Goal: Task Accomplishment & Management: Manage account settings

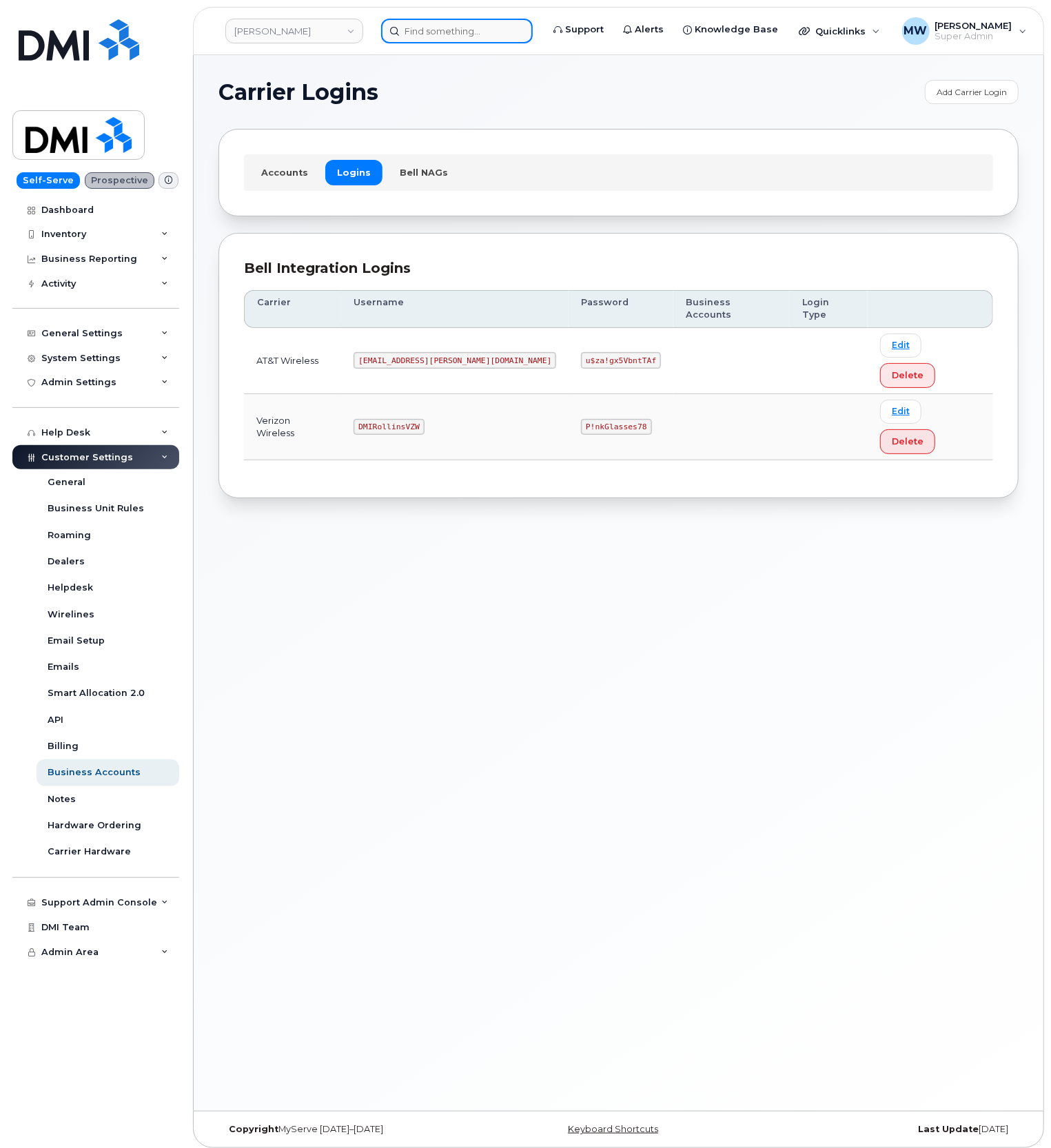
click at [445, 34] on input at bounding box center [457, 31] width 152 height 25
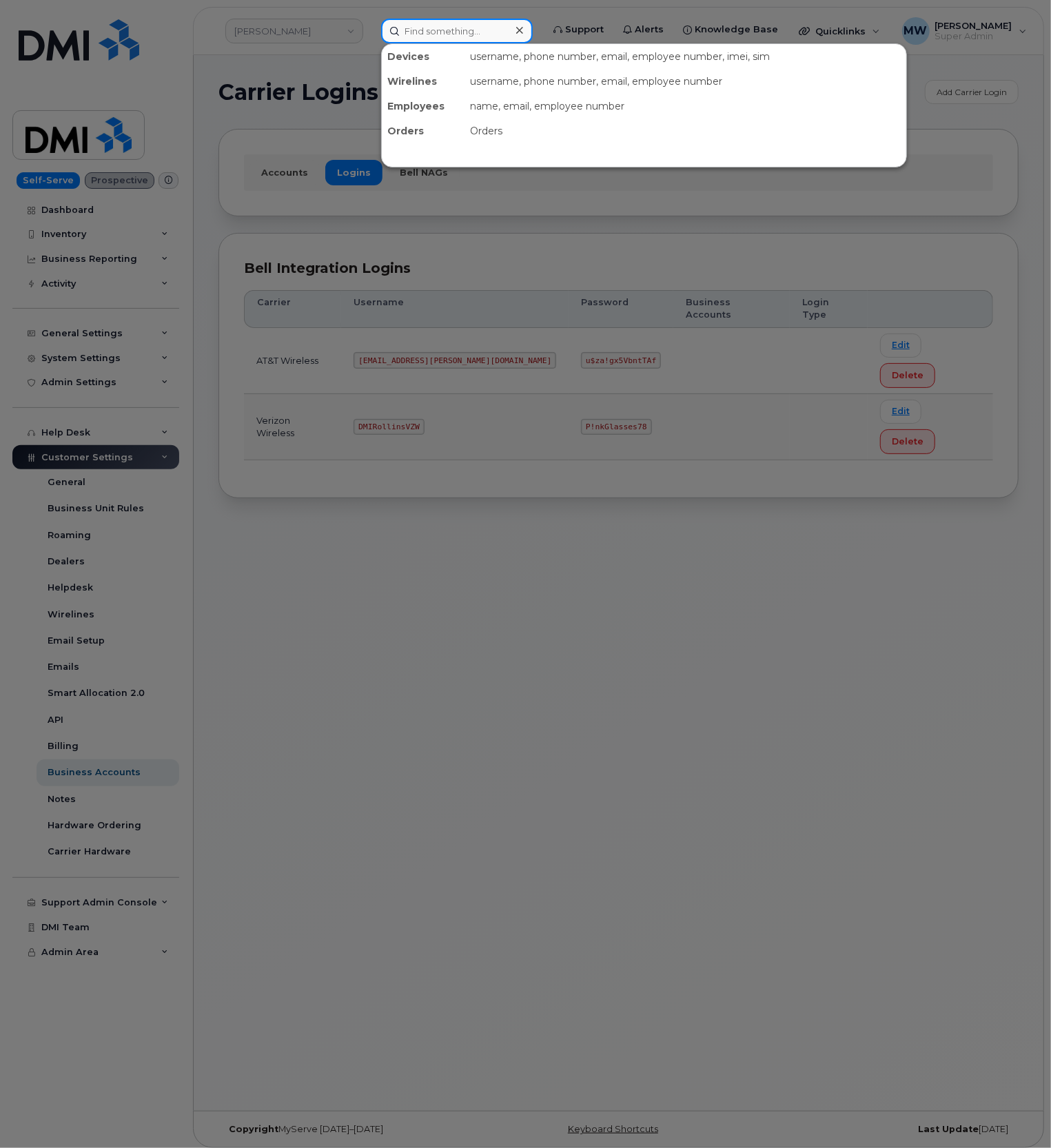
paste input "801) 750-3431"
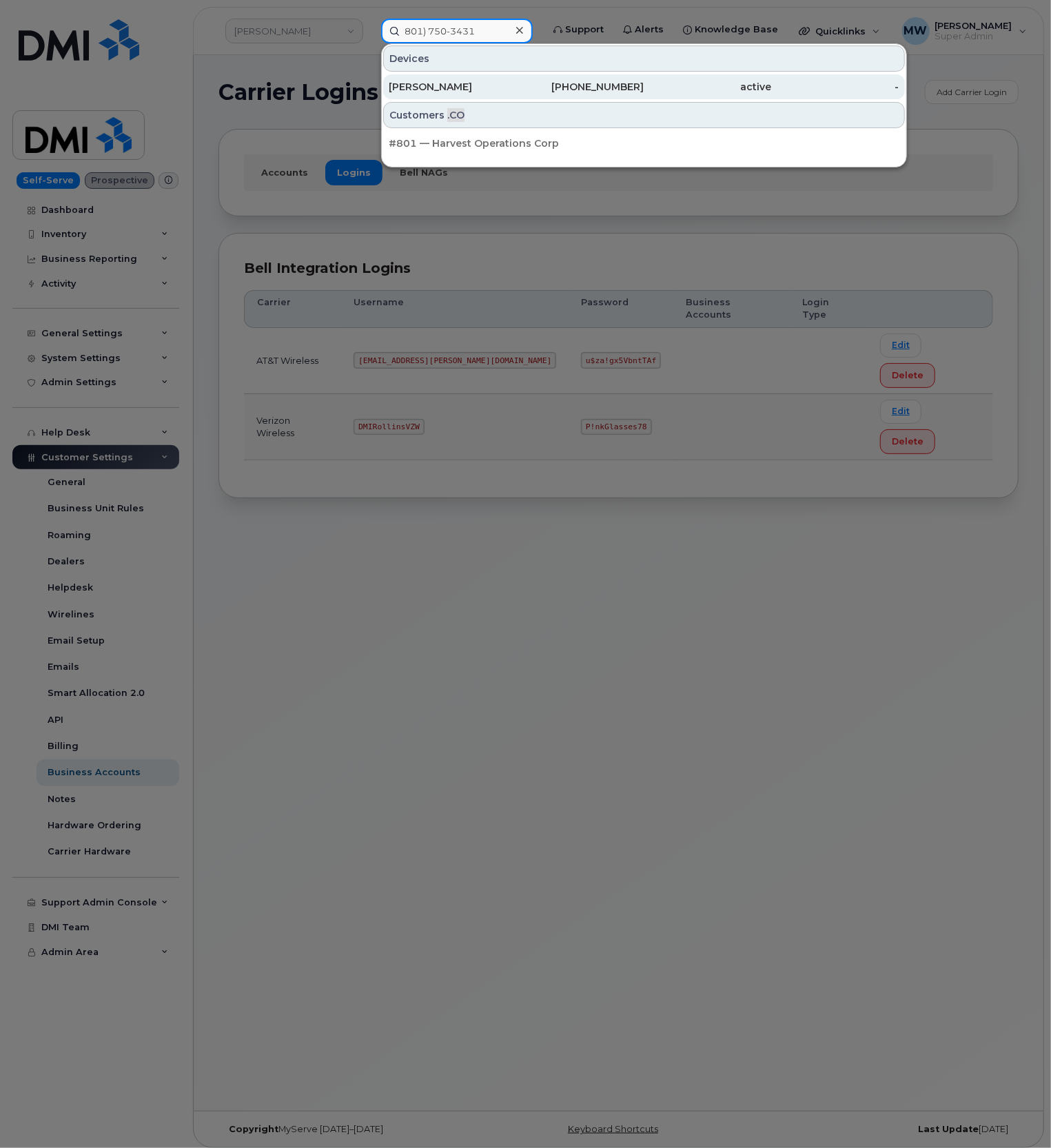
type input "801) 750-3431"
click at [602, 92] on div "801-750-3431" at bounding box center [580, 87] width 128 height 14
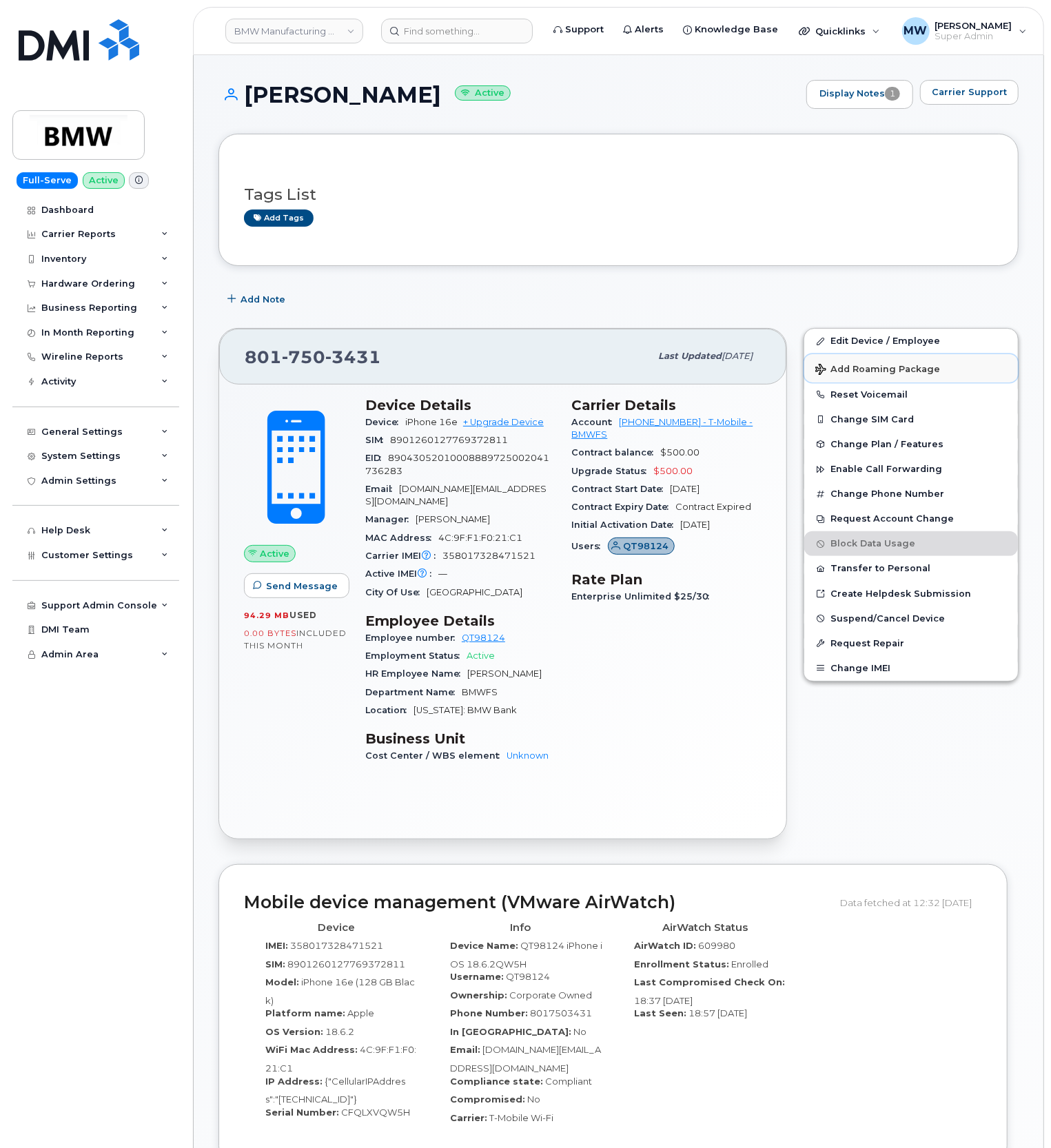
click at [858, 374] on span "Add Roaming Package" at bounding box center [878, 370] width 125 height 13
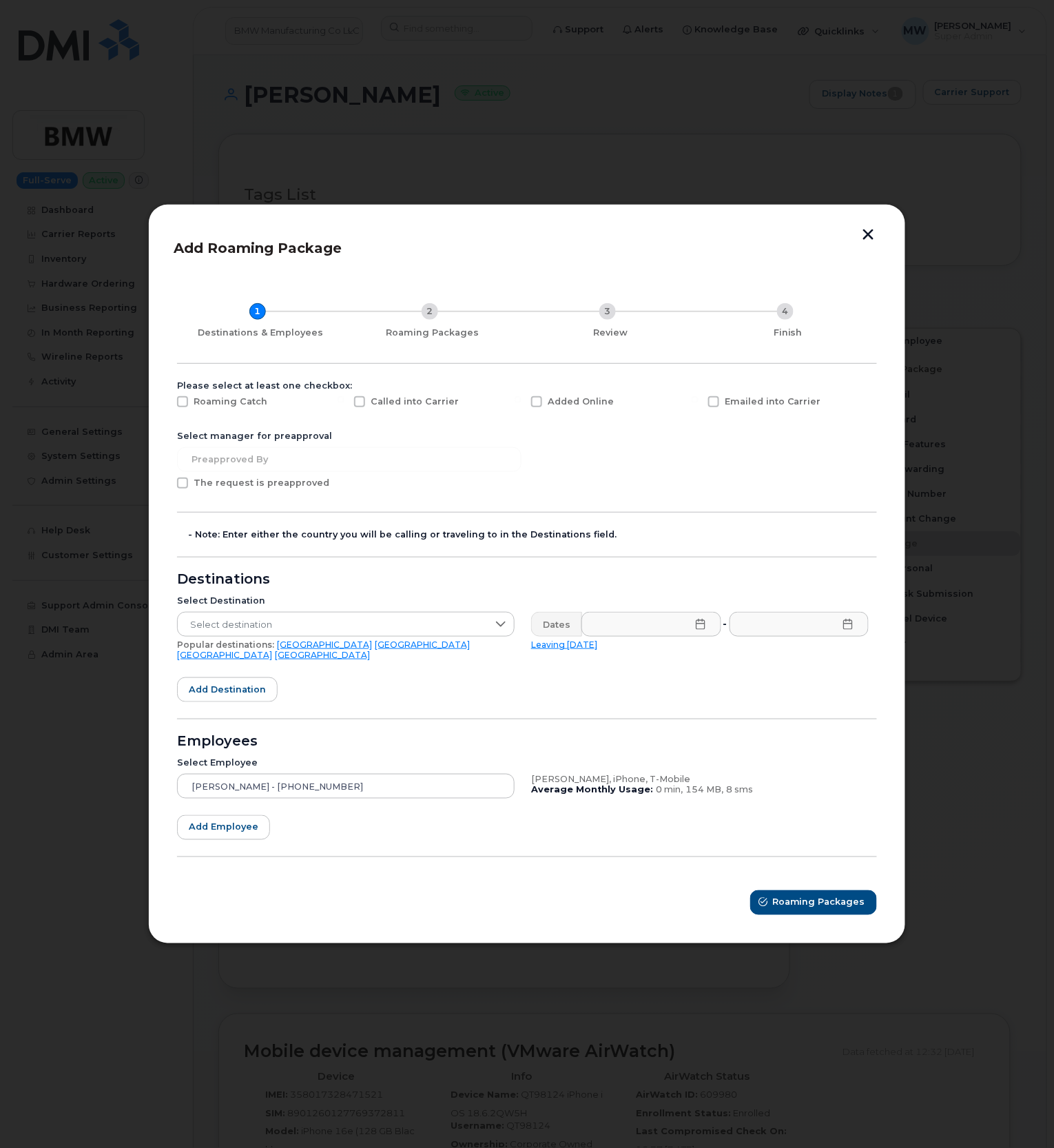
click at [711, 405] on span at bounding box center [713, 401] width 11 height 11
click at [698, 403] on input "Emailed into Carrier" at bounding box center [695, 400] width 7 height 7
checkbox input "true"
click at [868, 240] on button "button" at bounding box center [869, 236] width 21 height 14
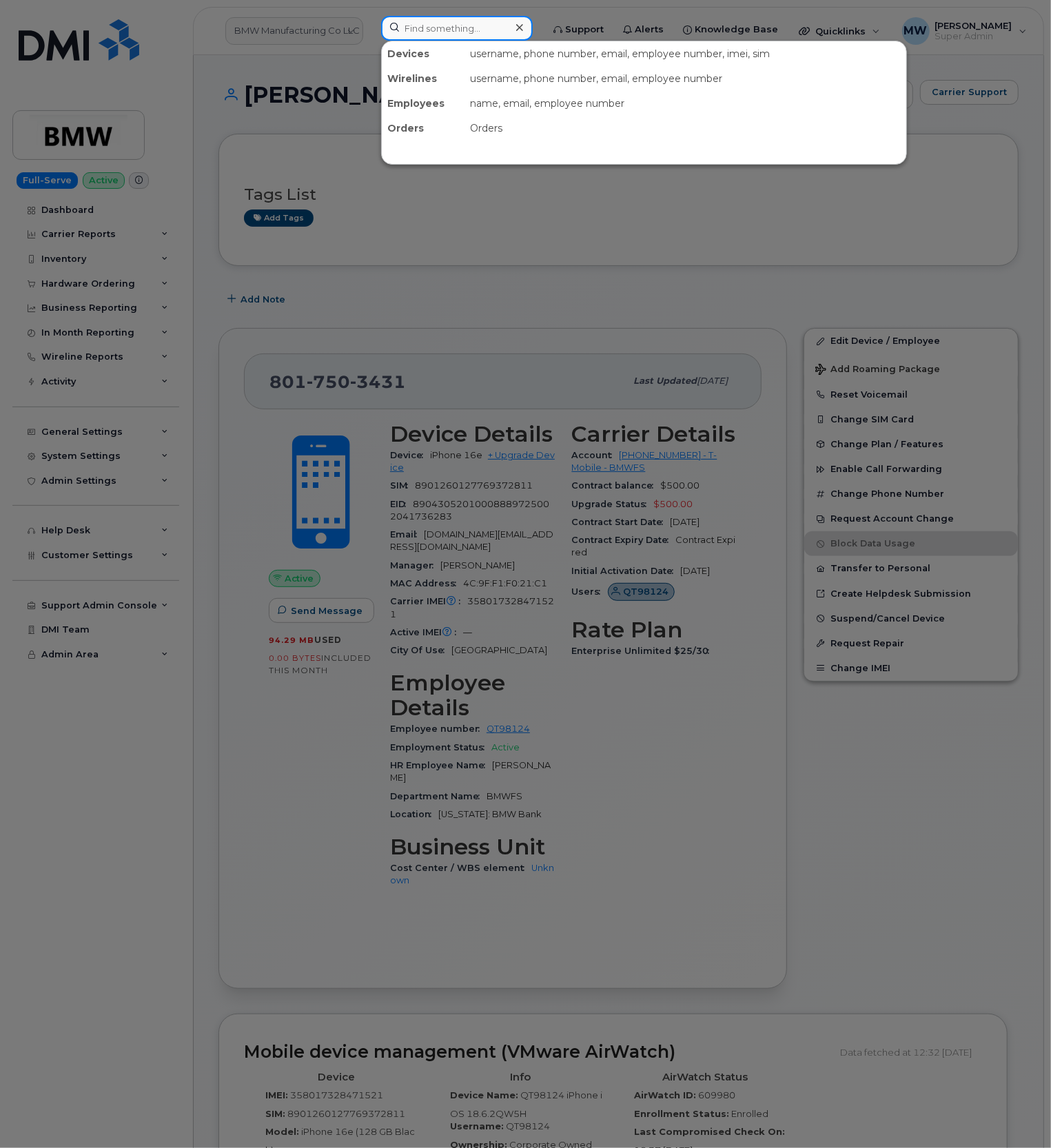
click at [411, 25] on input at bounding box center [457, 28] width 152 height 25
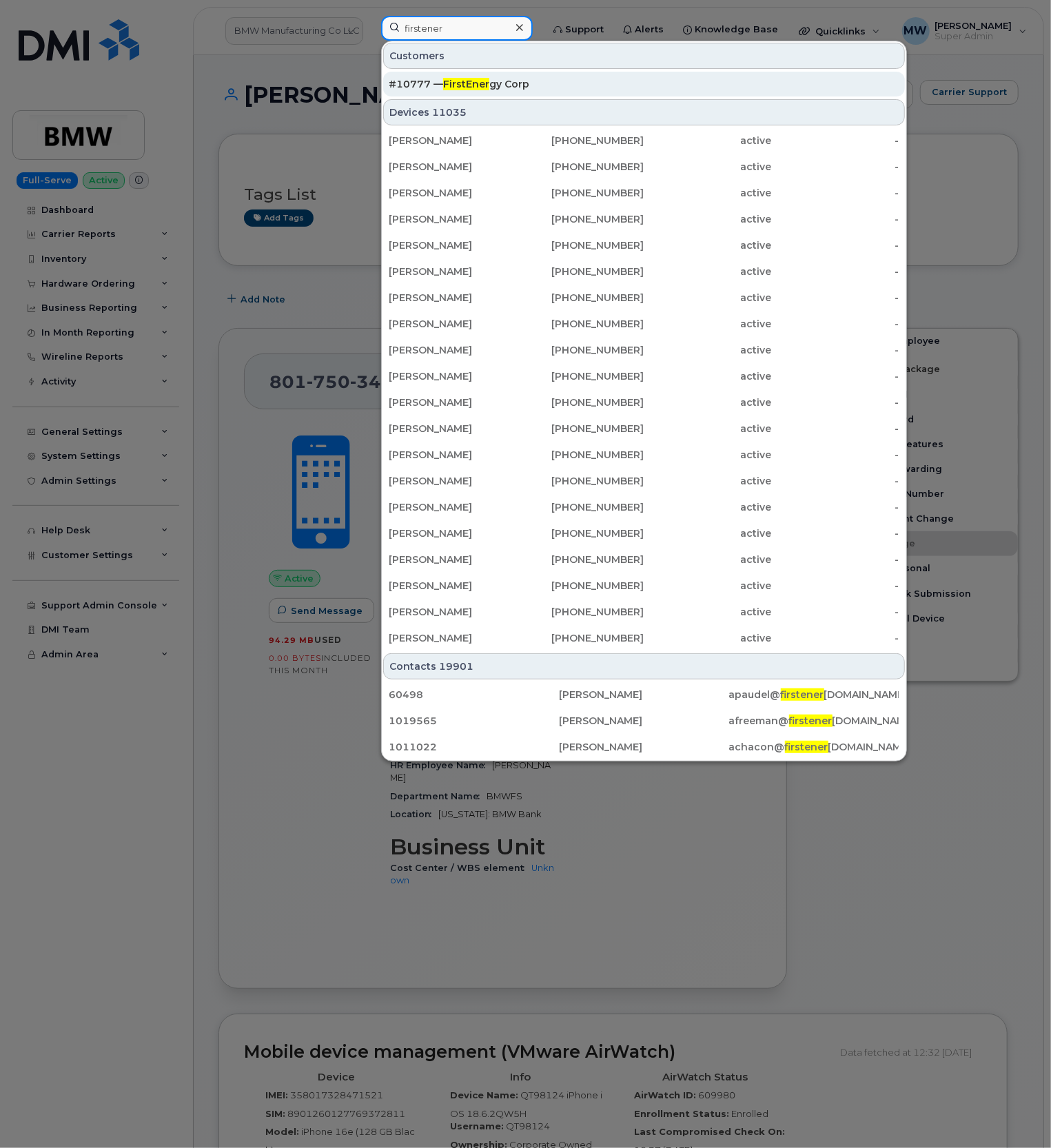
type input "firstener"
click at [488, 83] on span "FirstEner" at bounding box center [466, 84] width 46 height 12
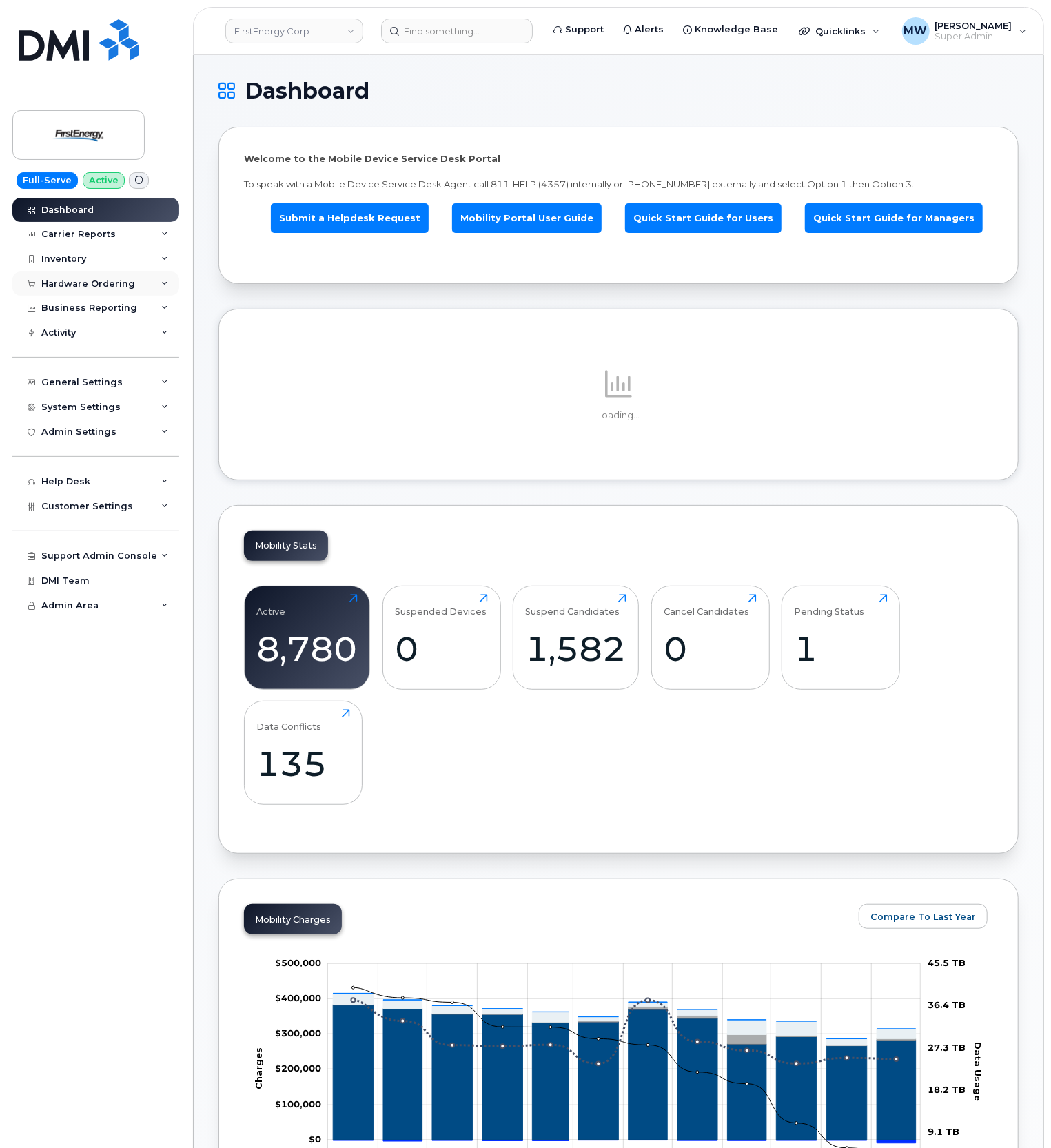
click at [50, 284] on div "Hardware Ordering" at bounding box center [88, 284] width 94 height 11
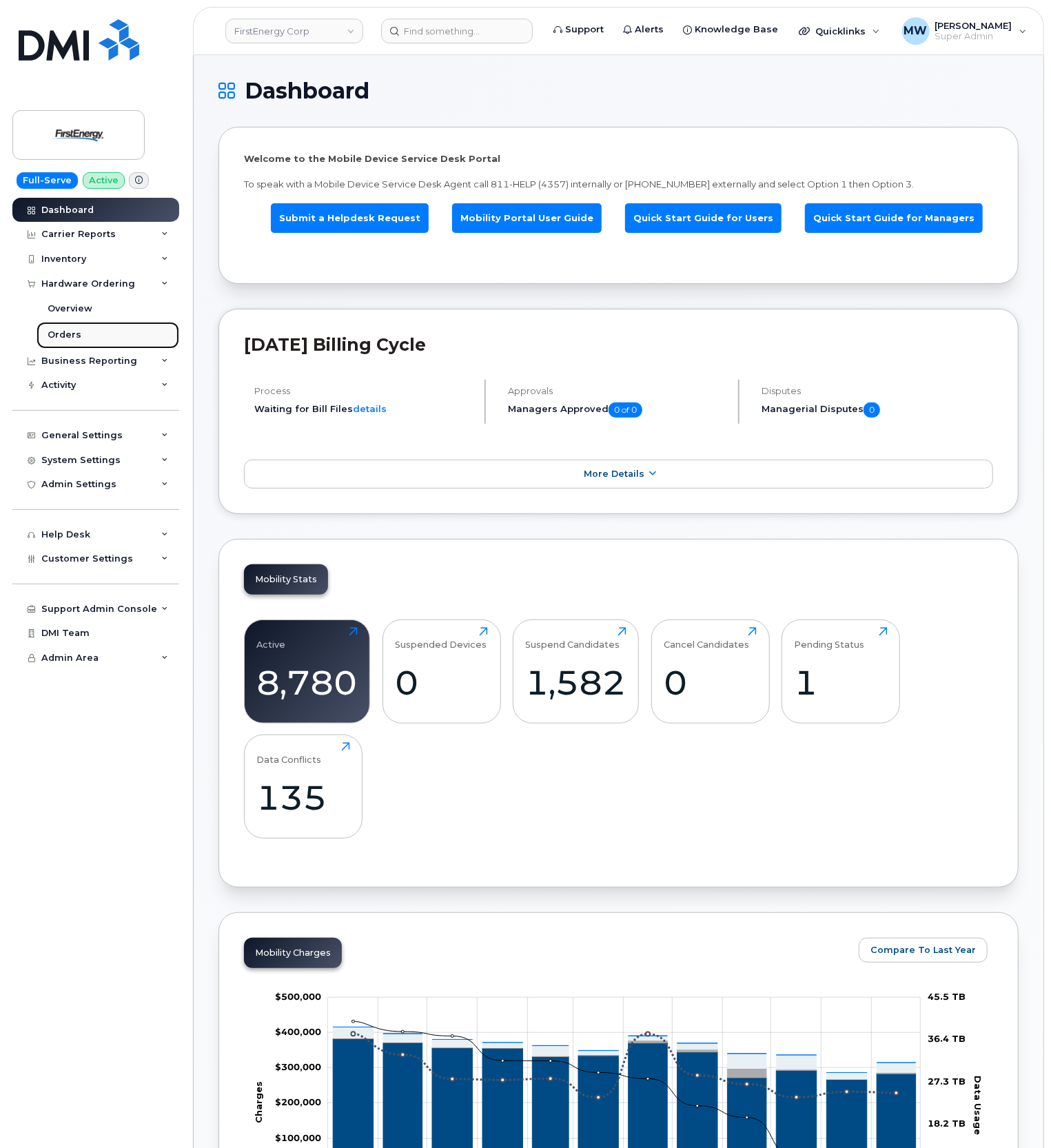
drag, startPoint x: 79, startPoint y: 340, endPoint x: 88, endPoint y: 344, distance: 9.8
click at [79, 339] on link "Orders" at bounding box center [108, 335] width 143 height 26
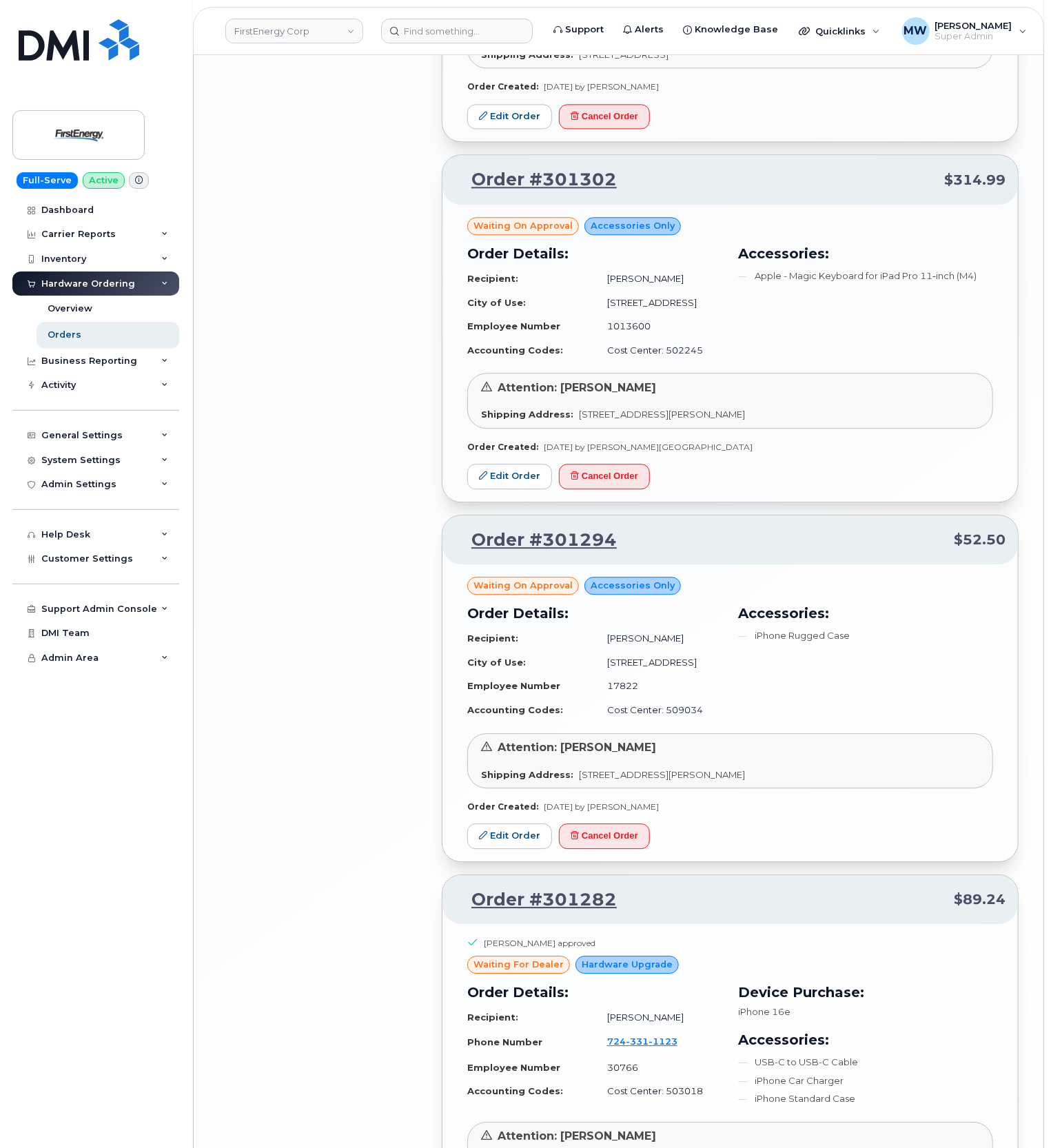
scroll to position [2116, 0]
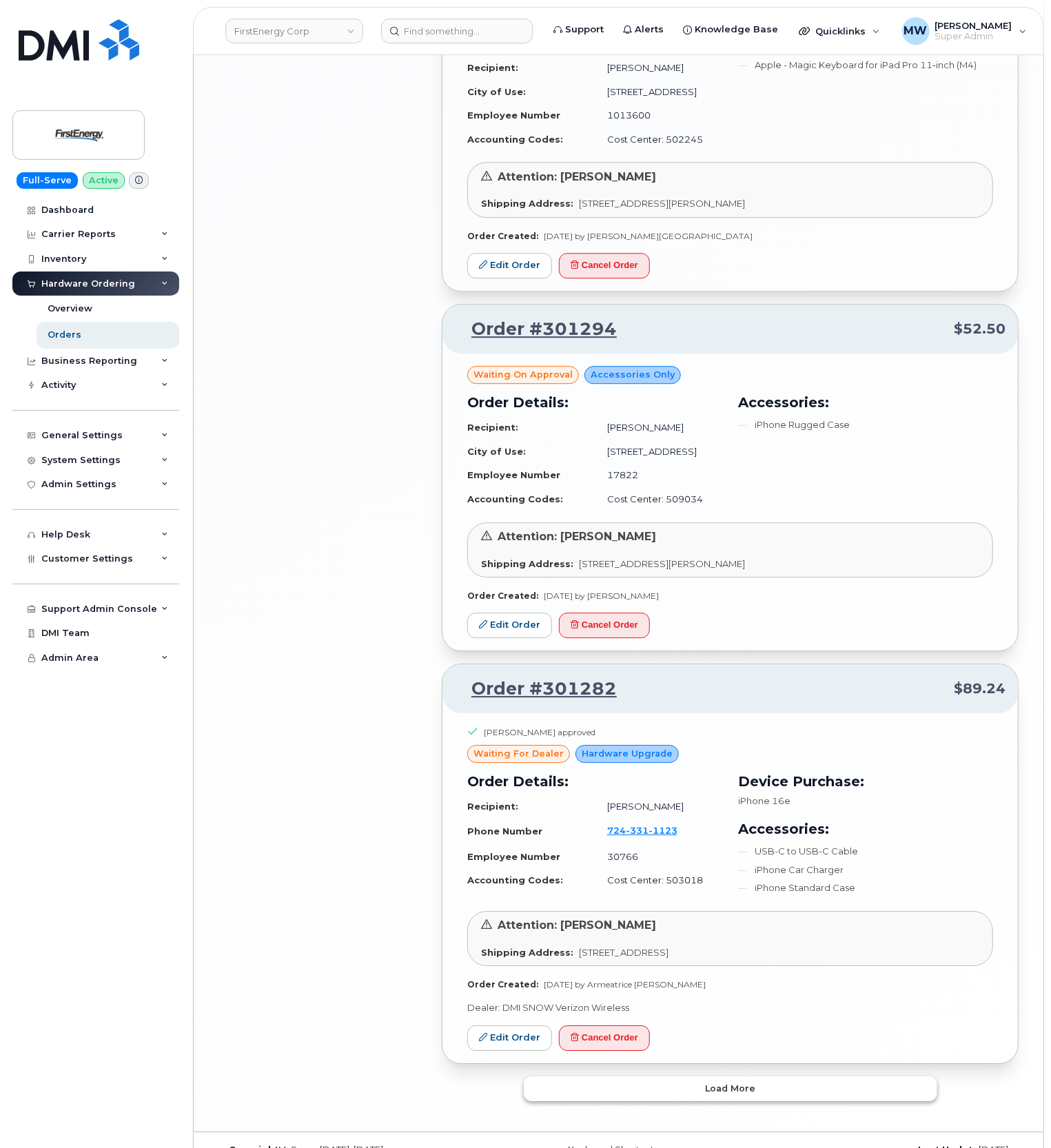
click at [724, 1082] on span "Load more" at bounding box center [731, 1088] width 51 height 13
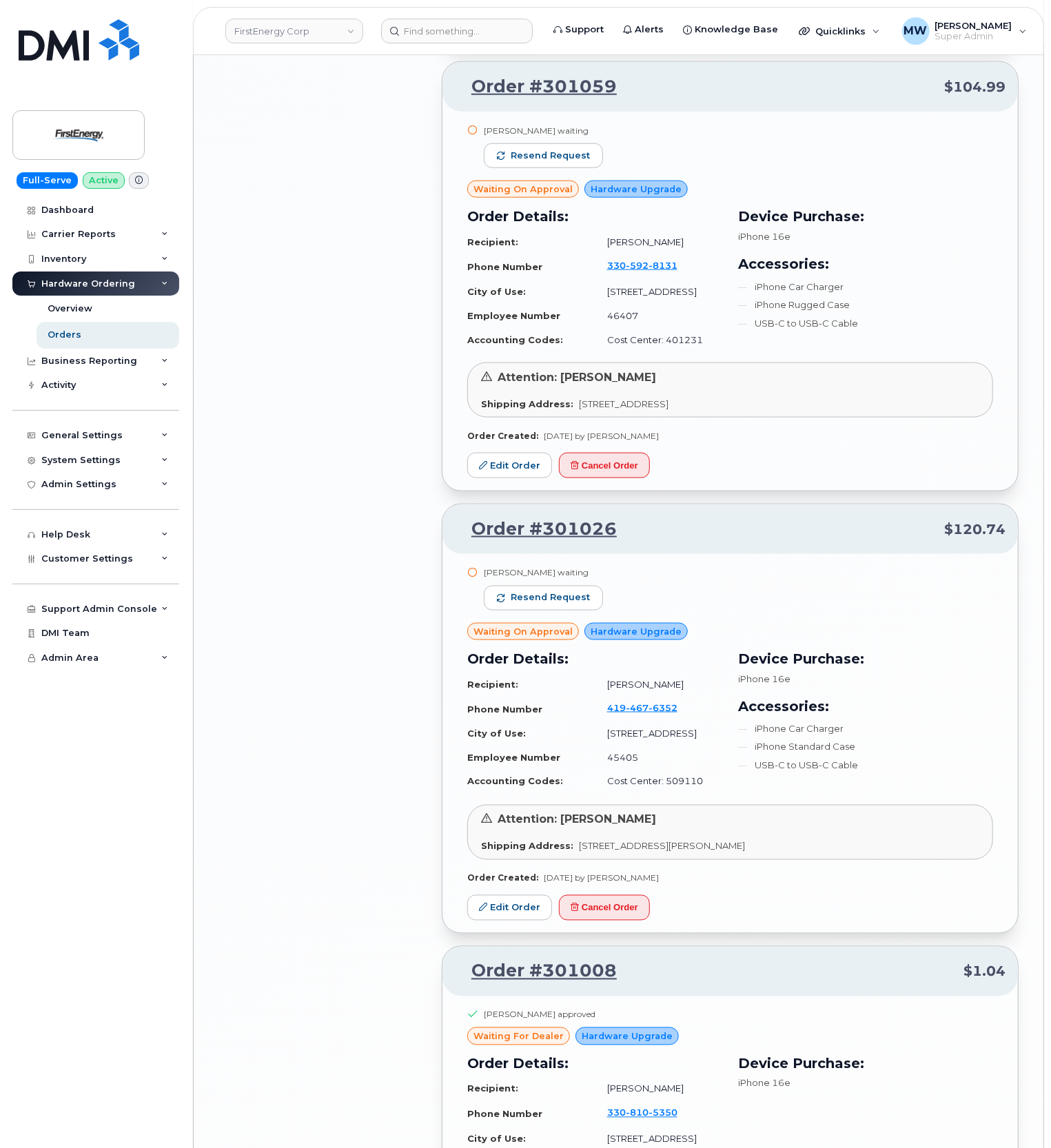
scroll to position [4046, 0]
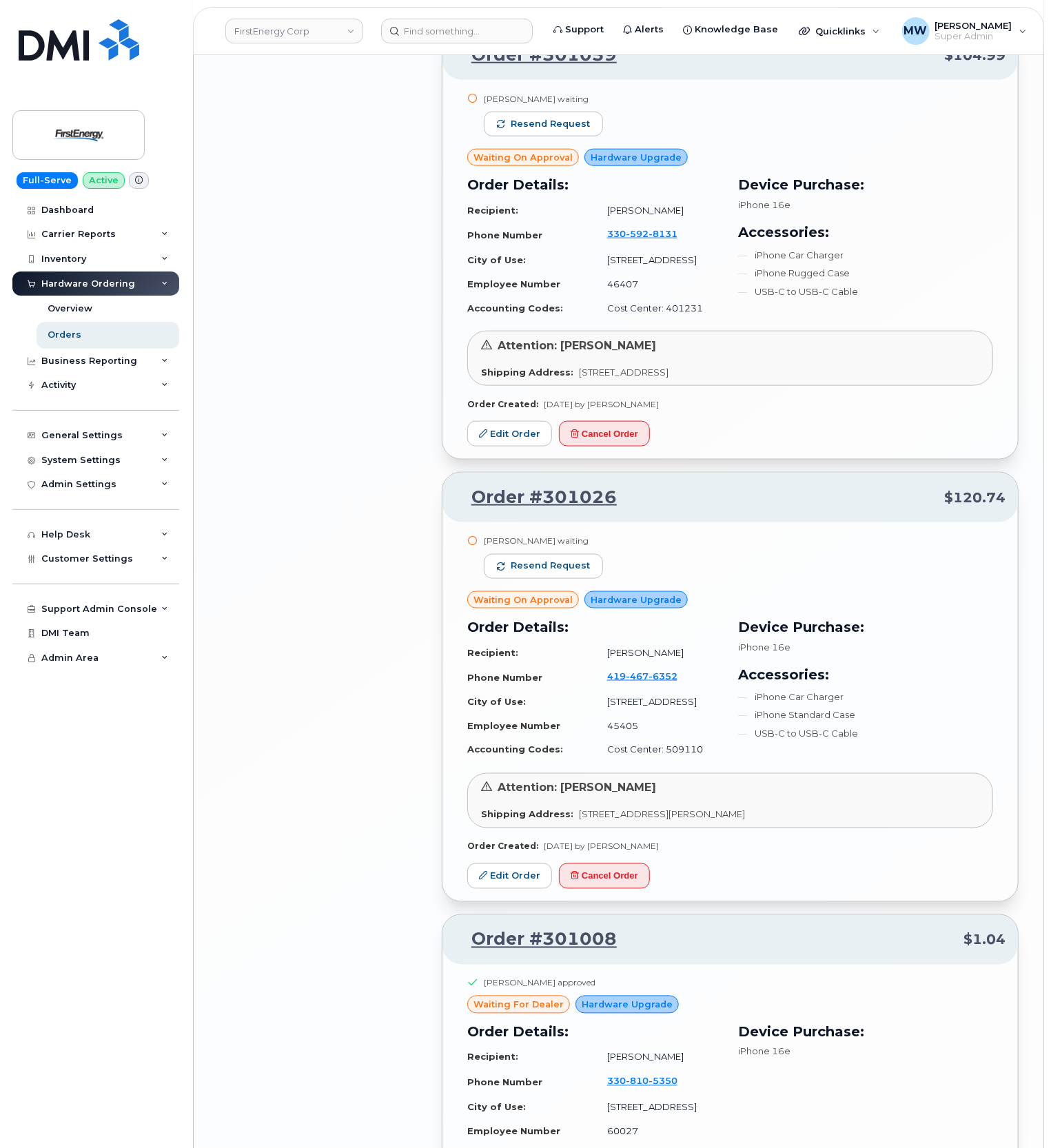
drag, startPoint x: 797, startPoint y: 830, endPoint x: 328, endPoint y: 811, distance: 469.4
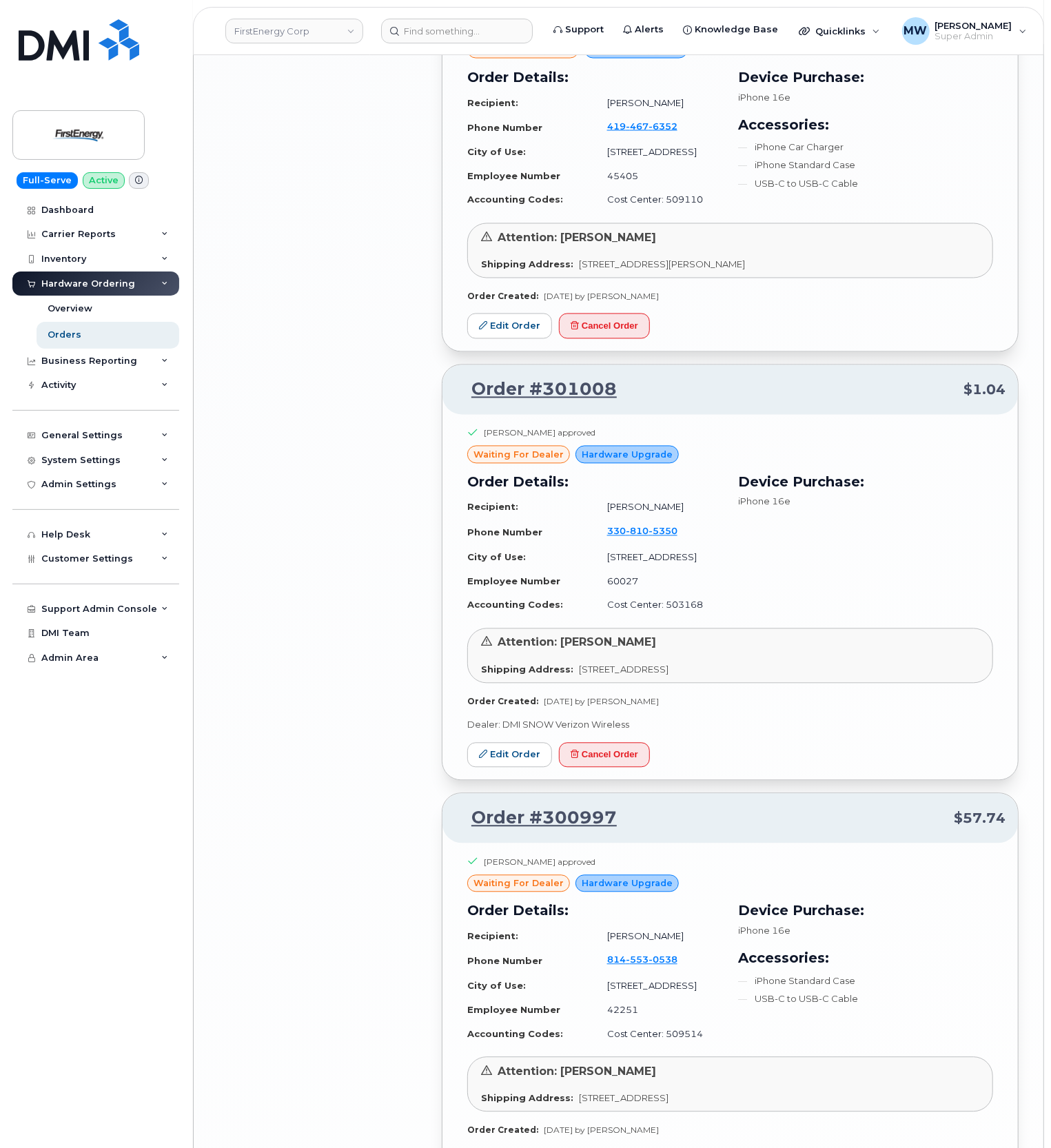
scroll to position [4597, 0]
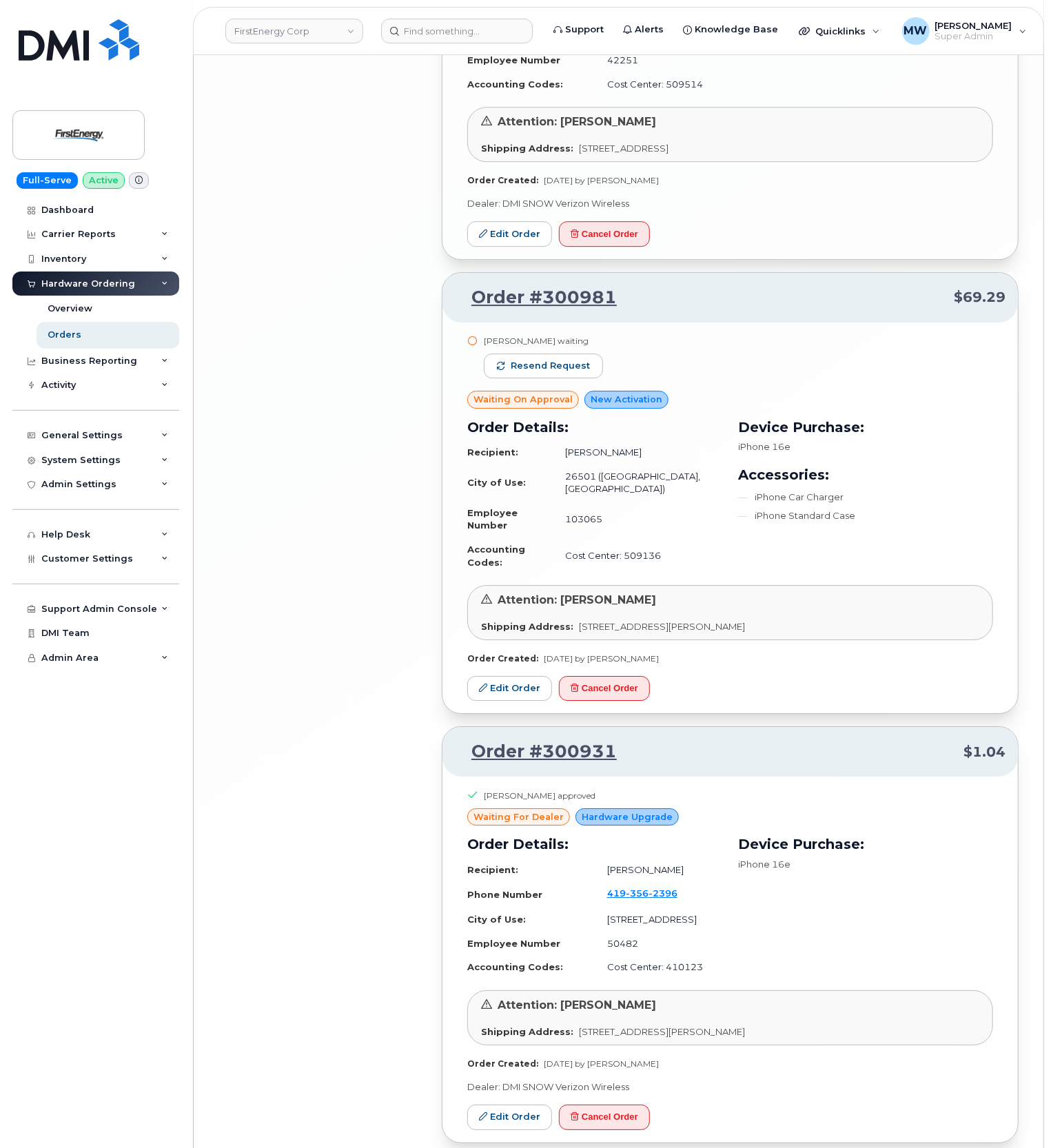
scroll to position [5560, 0]
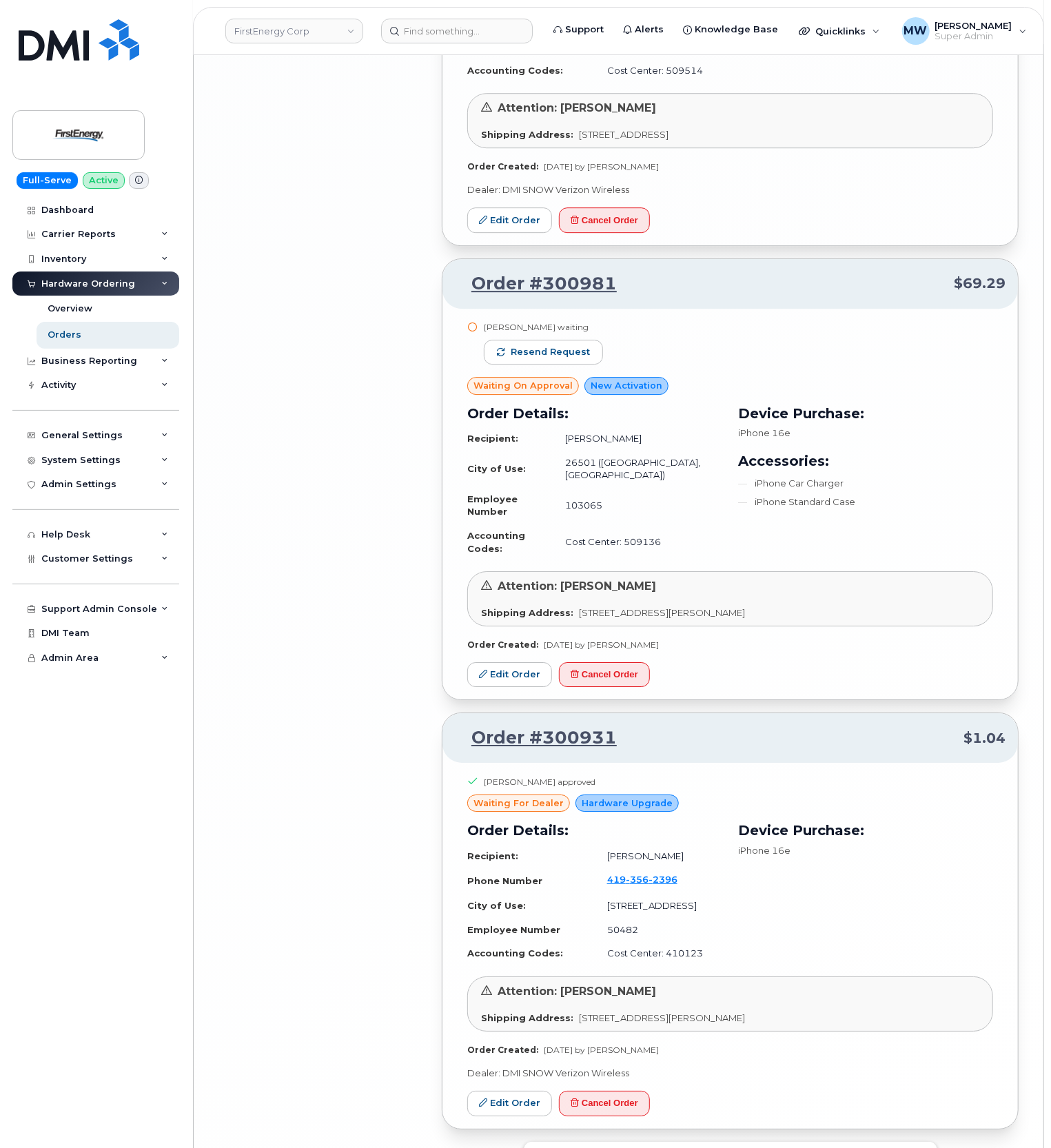
click at [733, 1142] on button "Load more" at bounding box center [731, 1154] width 414 height 25
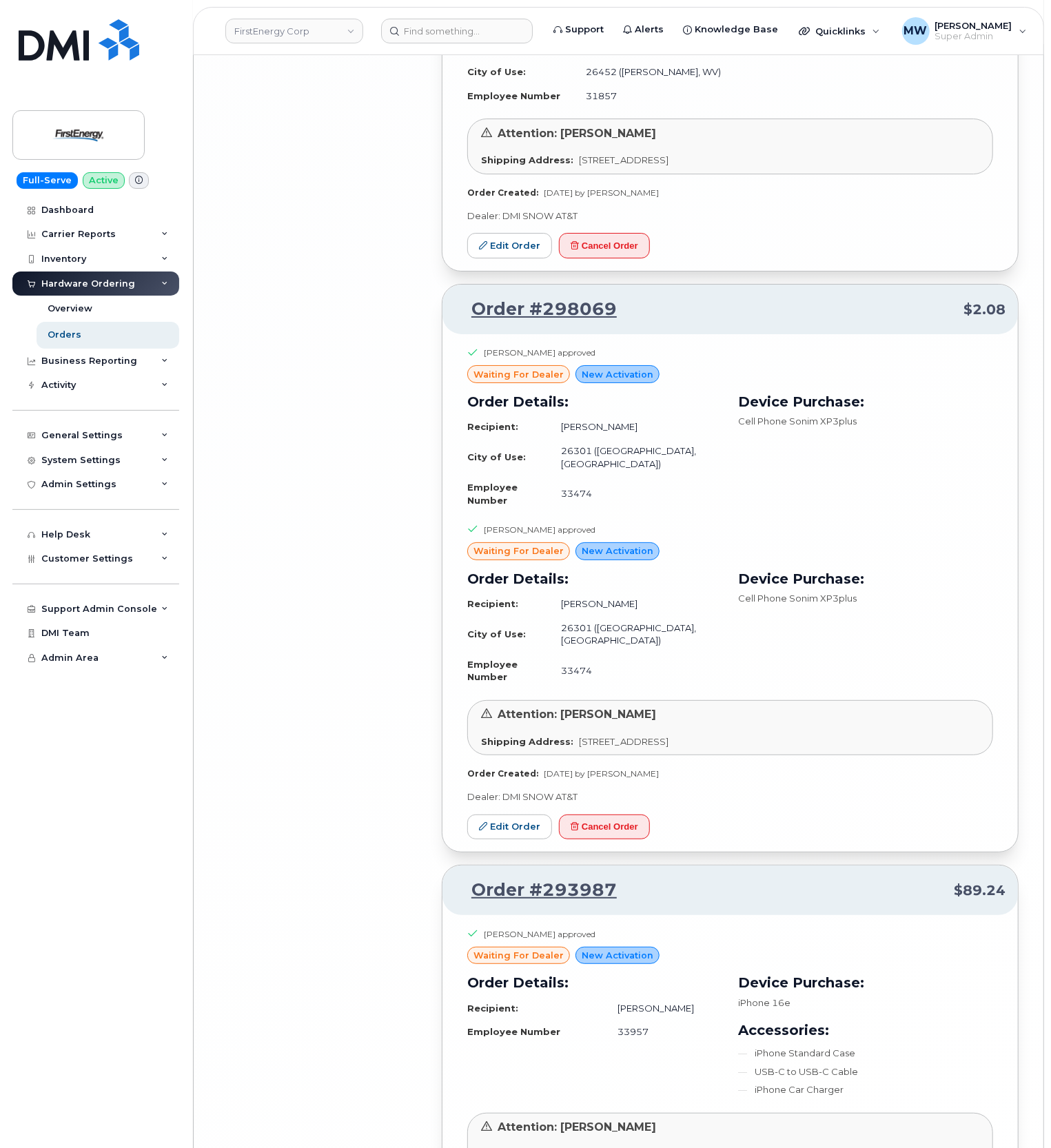
scroll to position [9343, 0]
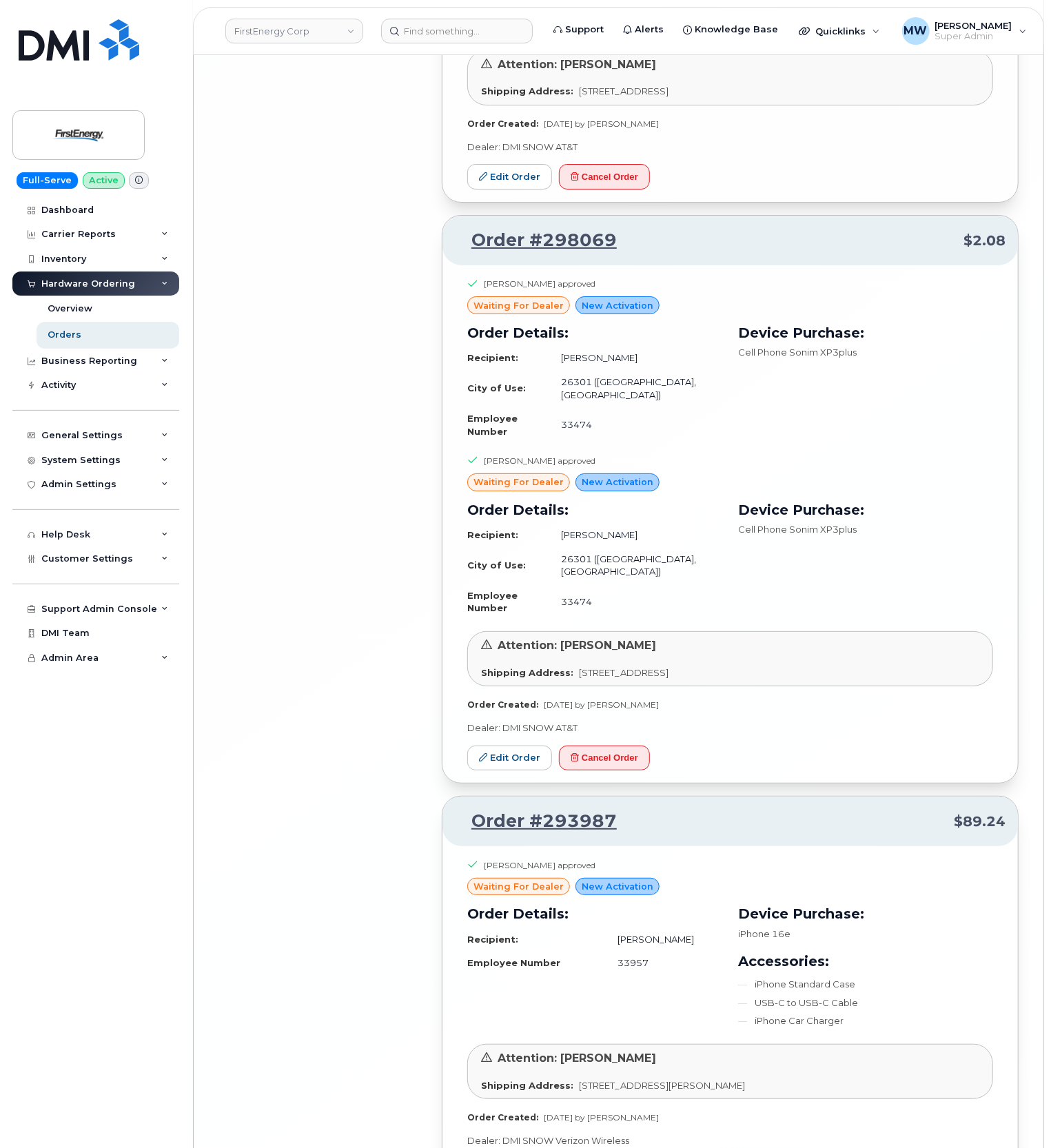
click at [79, 948] on div "Dashboard Carrier Reports Monthly Billing Data Daily Data Pooling Average Costi…" at bounding box center [97, 673] width 170 height 951
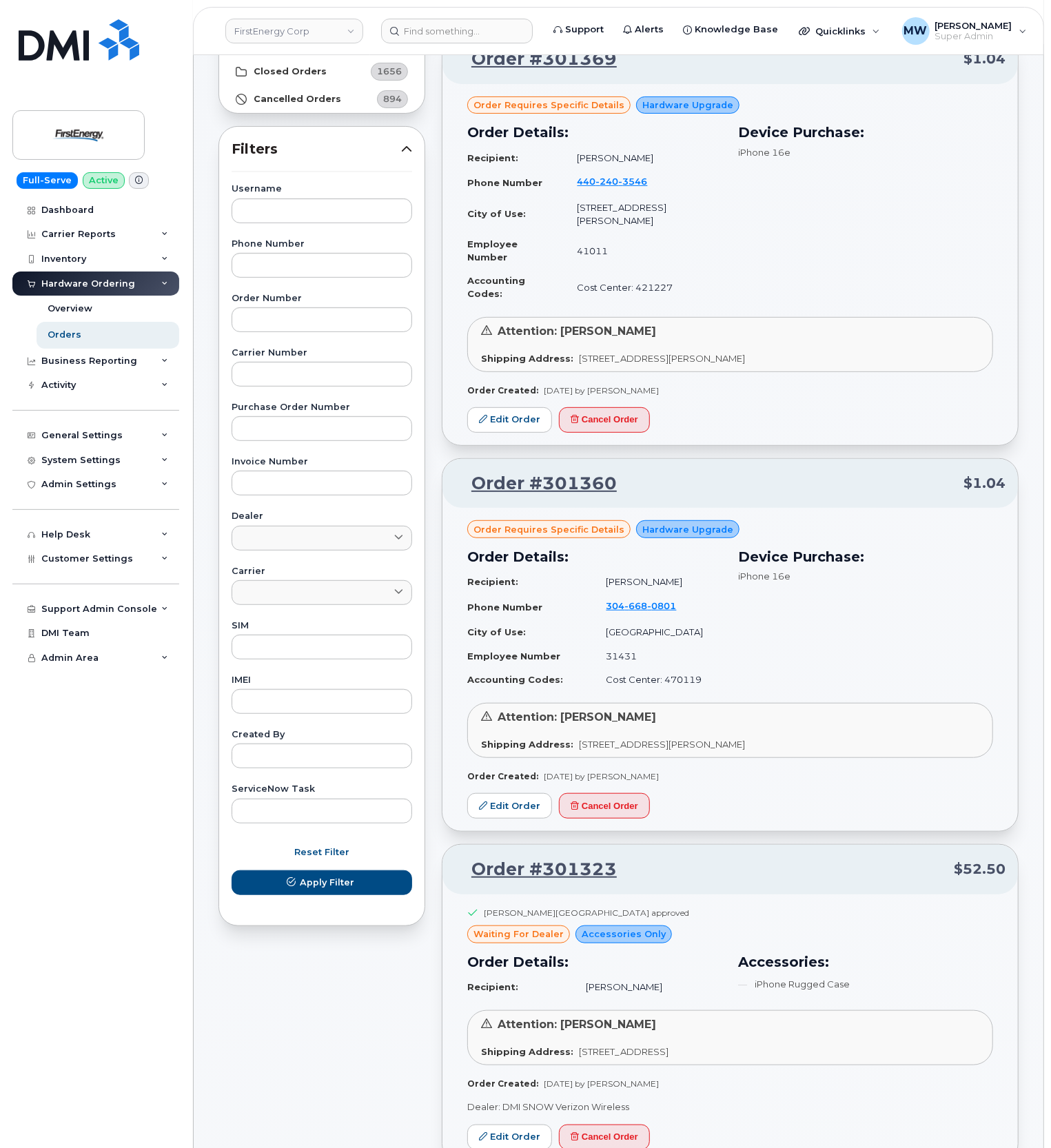
scroll to position [0, 0]
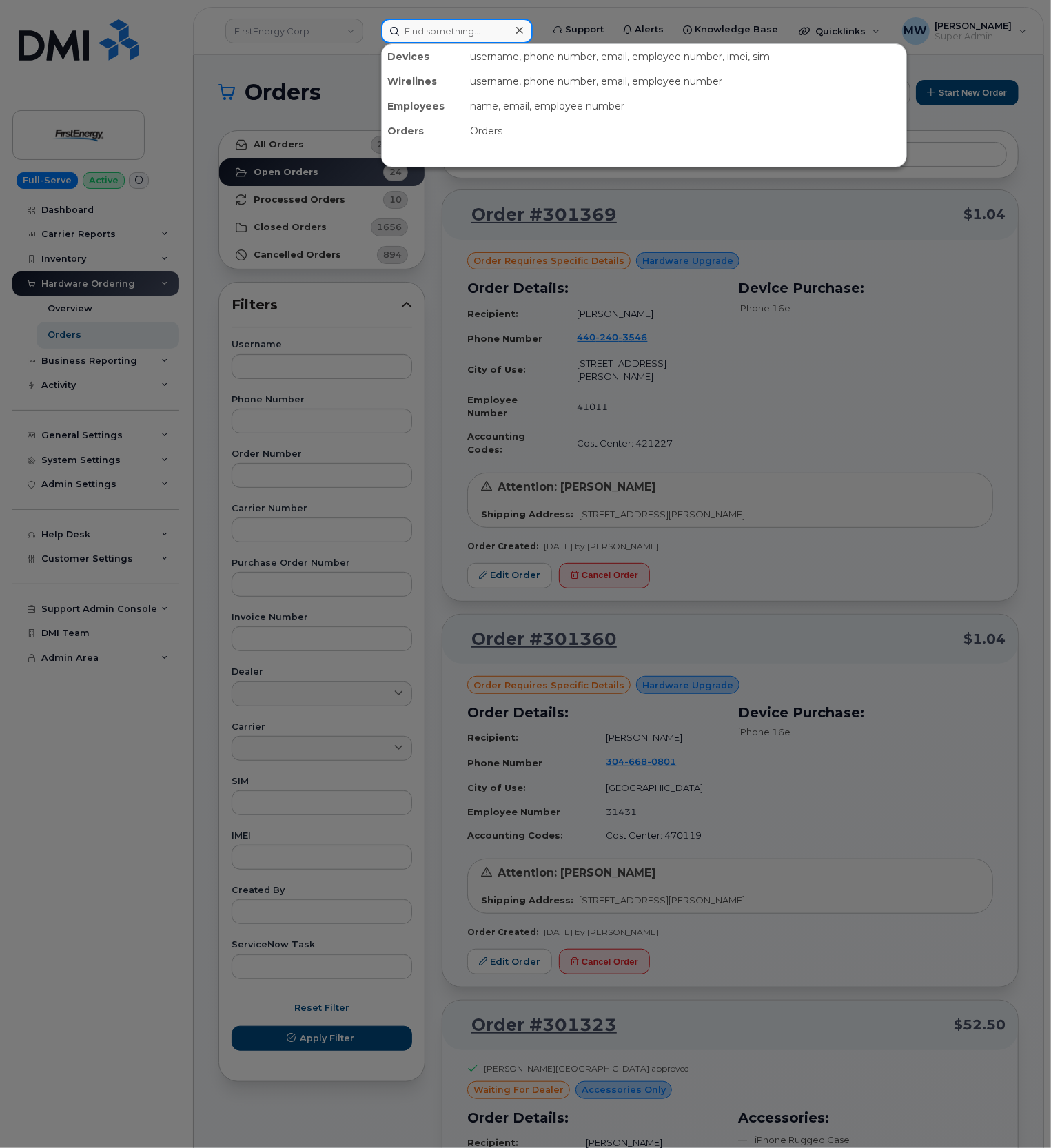
click at [442, 31] on input at bounding box center [457, 31] width 152 height 25
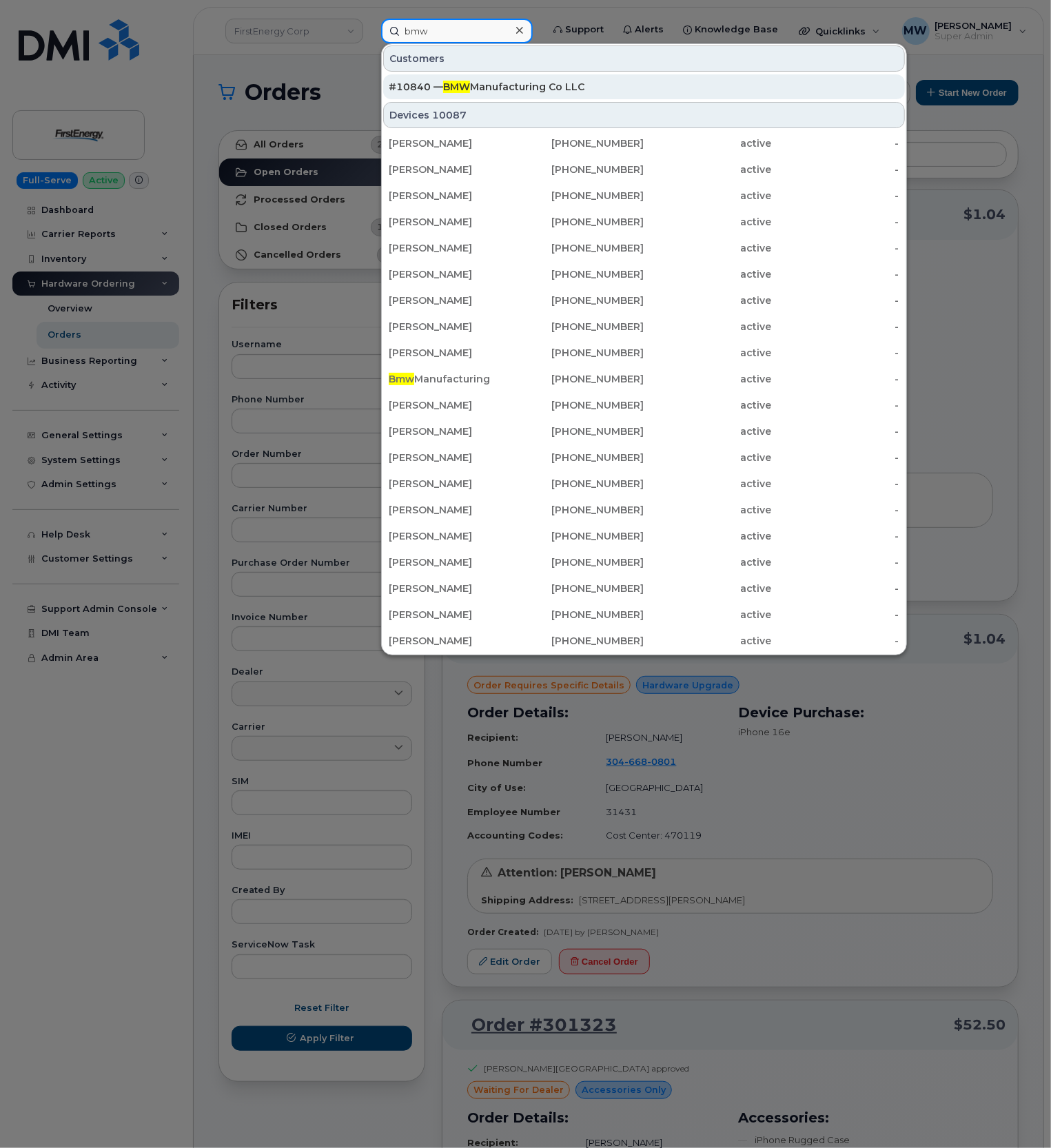
type input "bmw"
click at [530, 82] on div "#10840 — BMW Manufacturing Co LLC" at bounding box center [645, 87] width 511 height 14
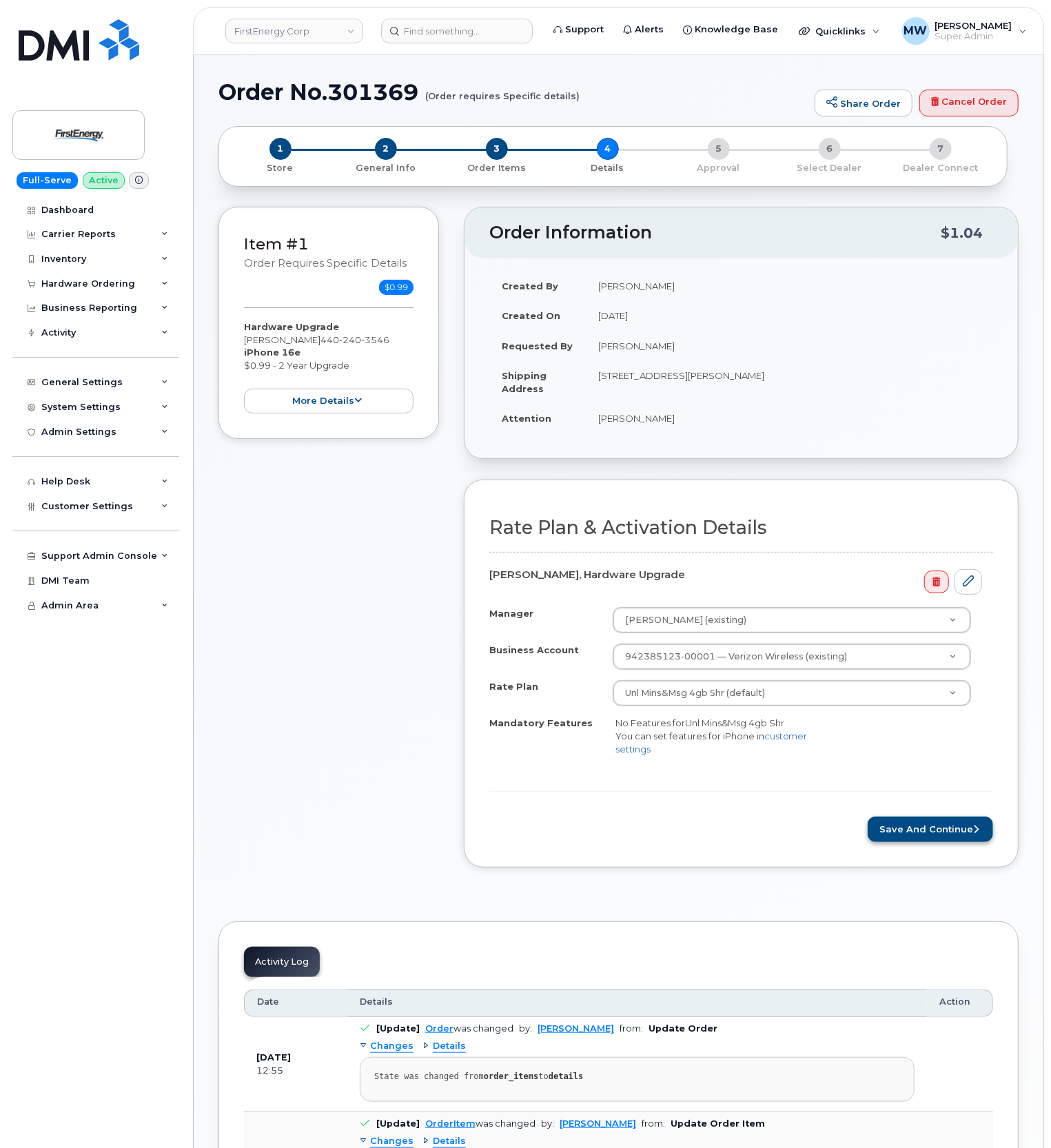
drag, startPoint x: 912, startPoint y: 817, endPoint x: 915, endPoint y: 833, distance: 16.3
click at [912, 822] on form "Rate Plan & Activation Details Brent E Smith, Hardware Upgrade Manager James A …" at bounding box center [741, 680] width 504 height 325
drag, startPoint x: 915, startPoint y: 833, endPoint x: 771, endPoint y: 370, distance: 484.9
click at [915, 832] on button "Save and Continue" at bounding box center [930, 829] width 126 height 25
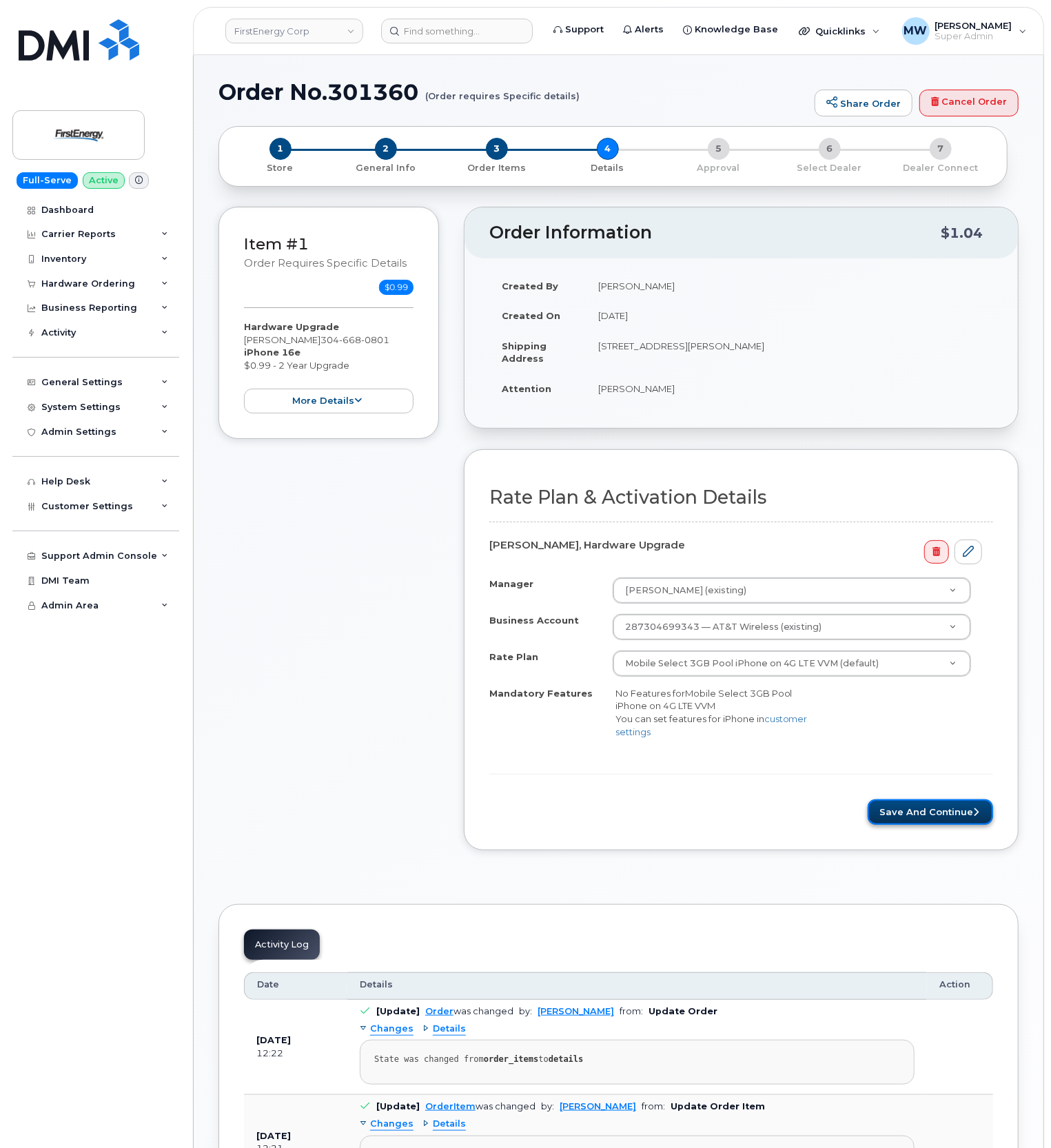
click at [909, 817] on button "Save and Continue" at bounding box center [930, 812] width 126 height 25
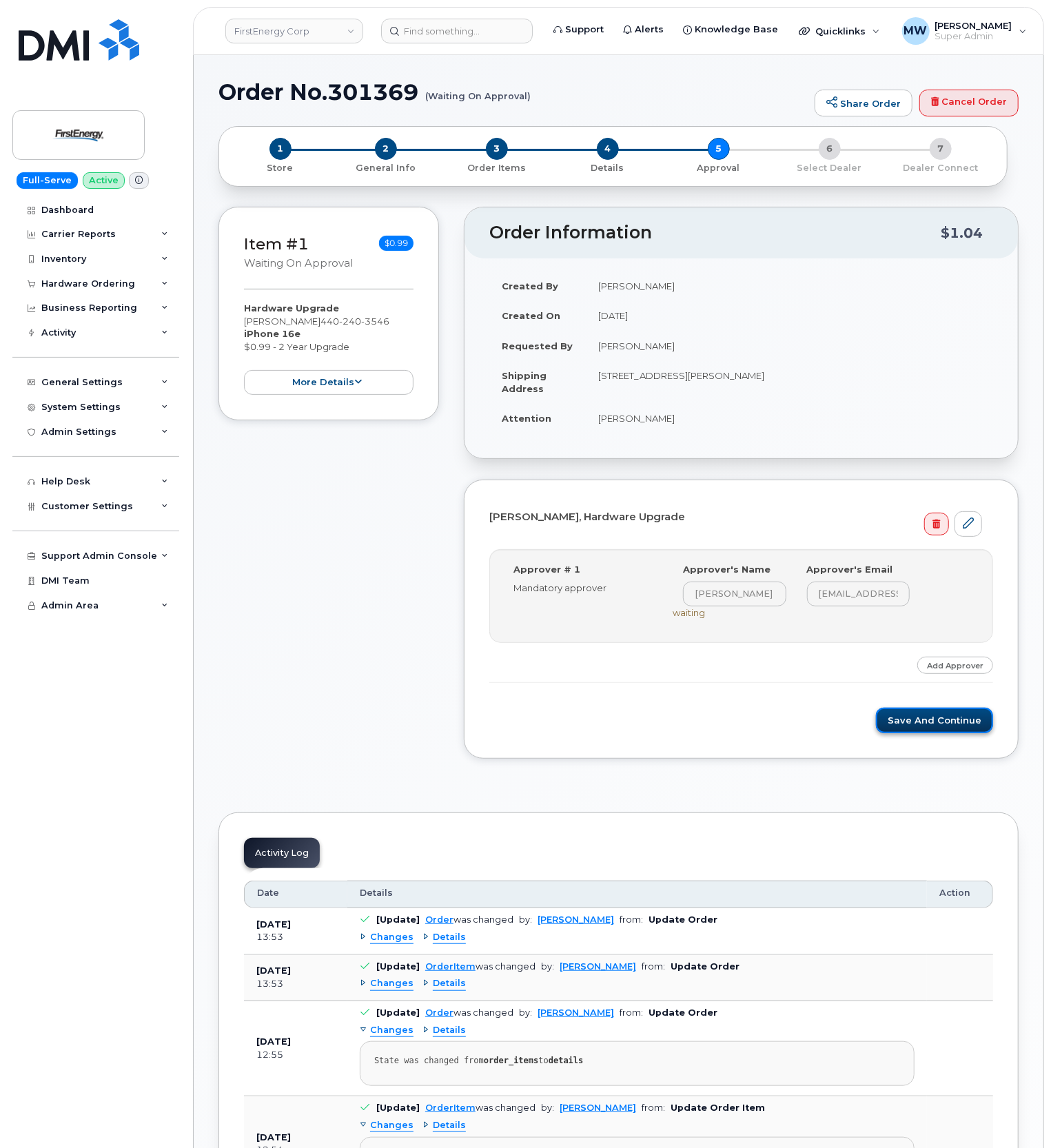
click at [939, 721] on button "Save and Continue" at bounding box center [935, 720] width 117 height 25
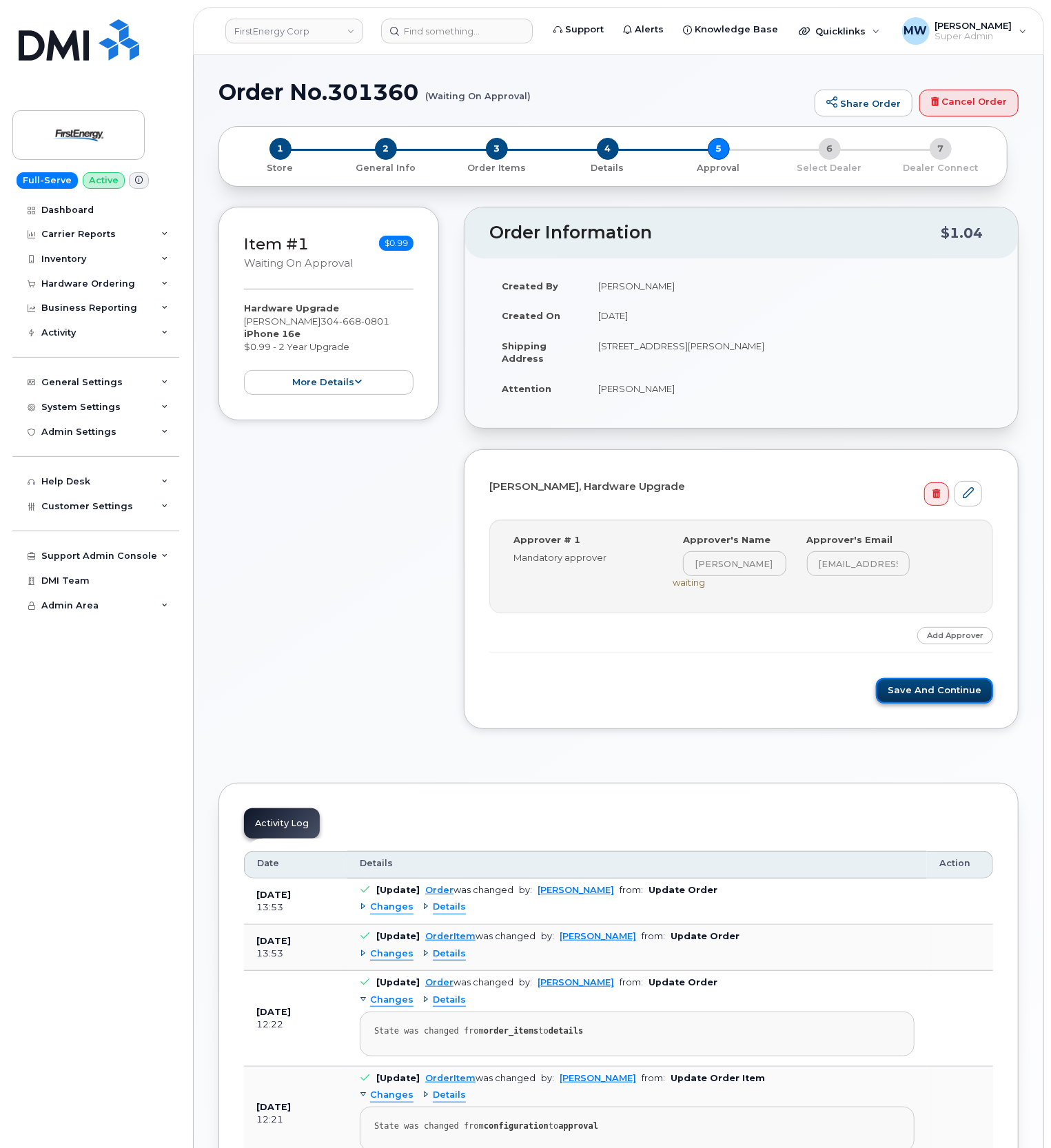
click at [924, 695] on button "Save and Continue" at bounding box center [935, 691] width 117 height 25
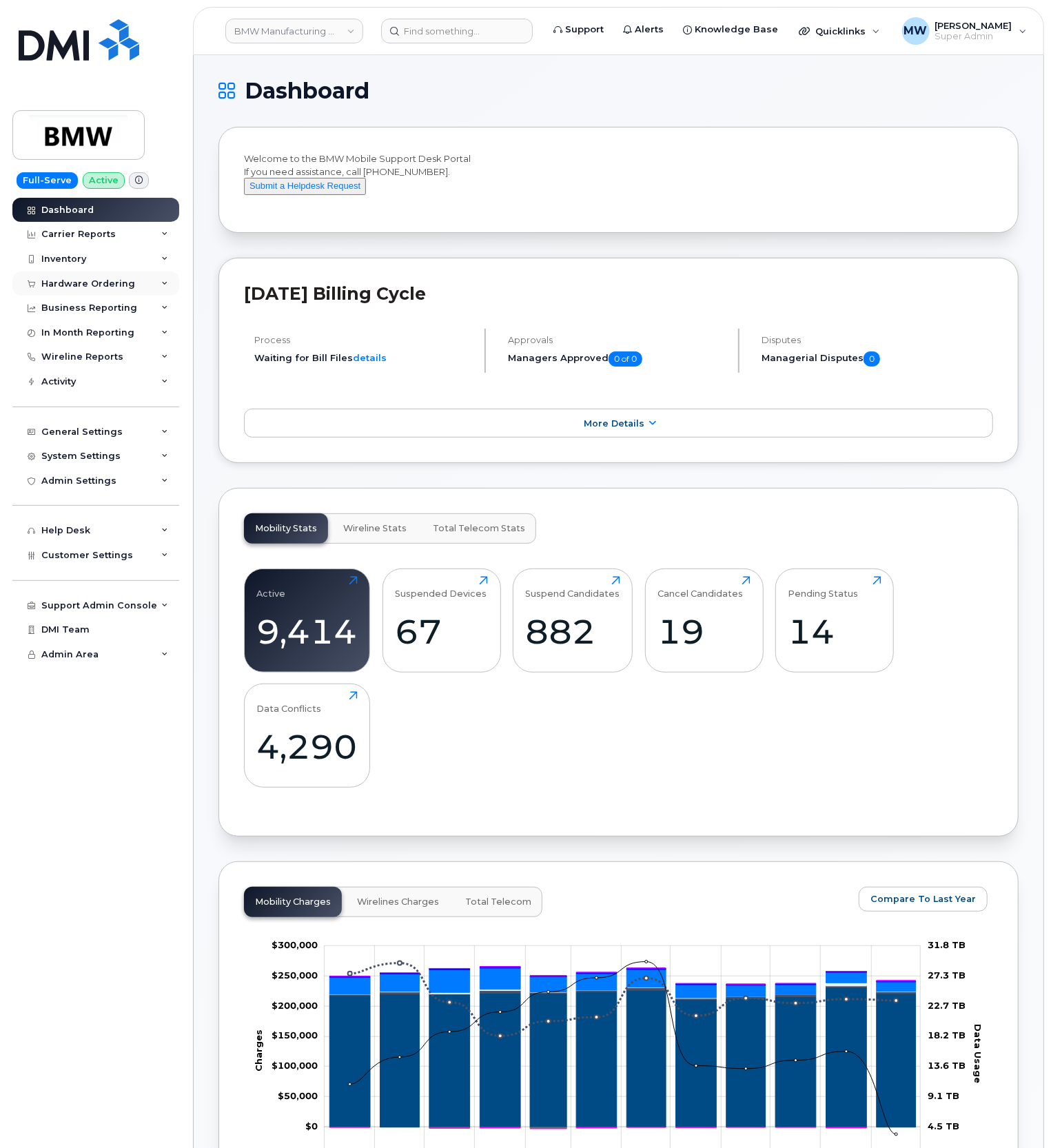
click at [85, 276] on div "Hardware Ordering" at bounding box center [95, 284] width 167 height 25
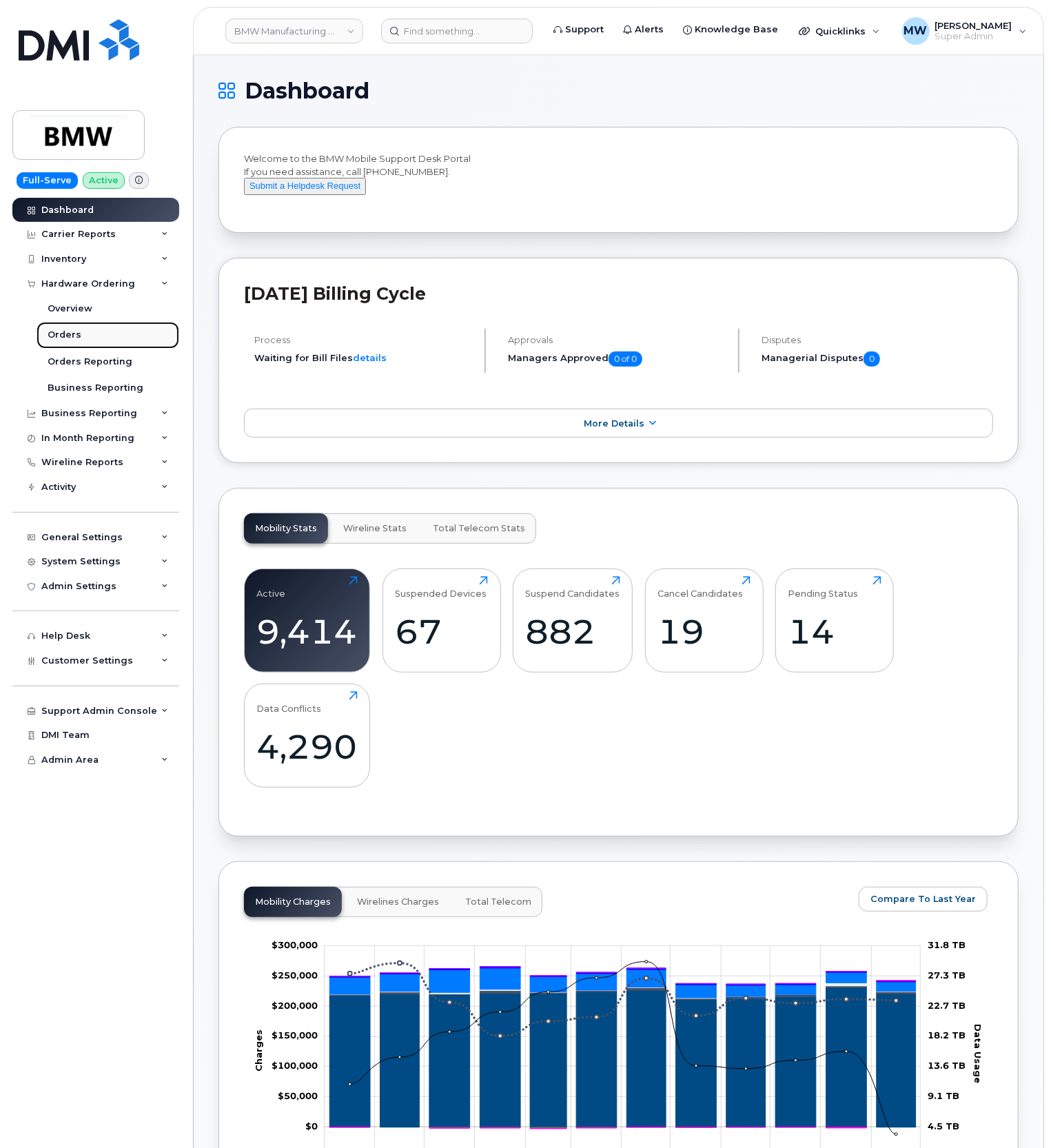
click at [75, 328] on link "Orders" at bounding box center [108, 335] width 143 height 26
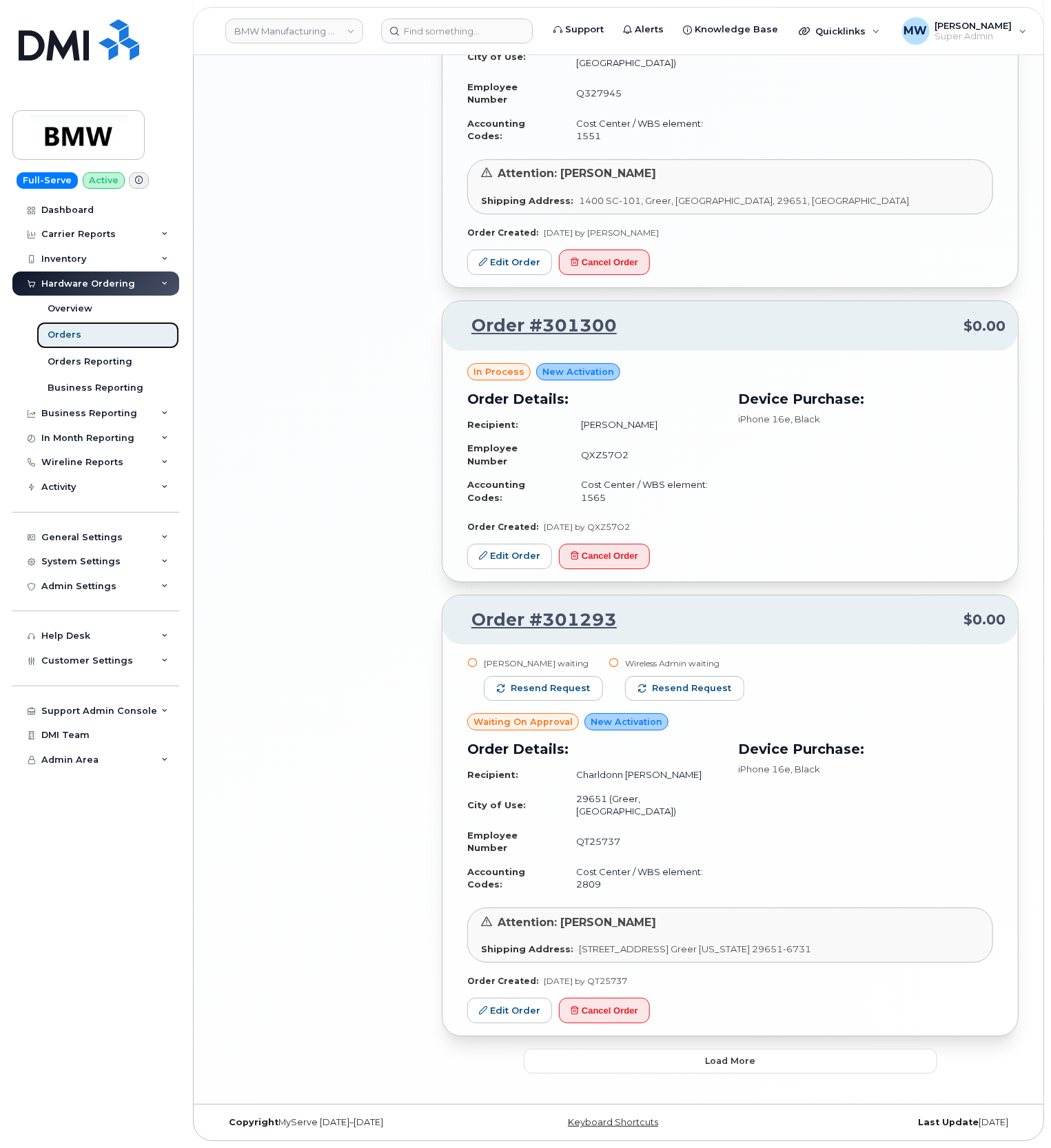
scroll to position [2621, 0]
click at [659, 1061] on button "Load more" at bounding box center [731, 1061] width 414 height 25
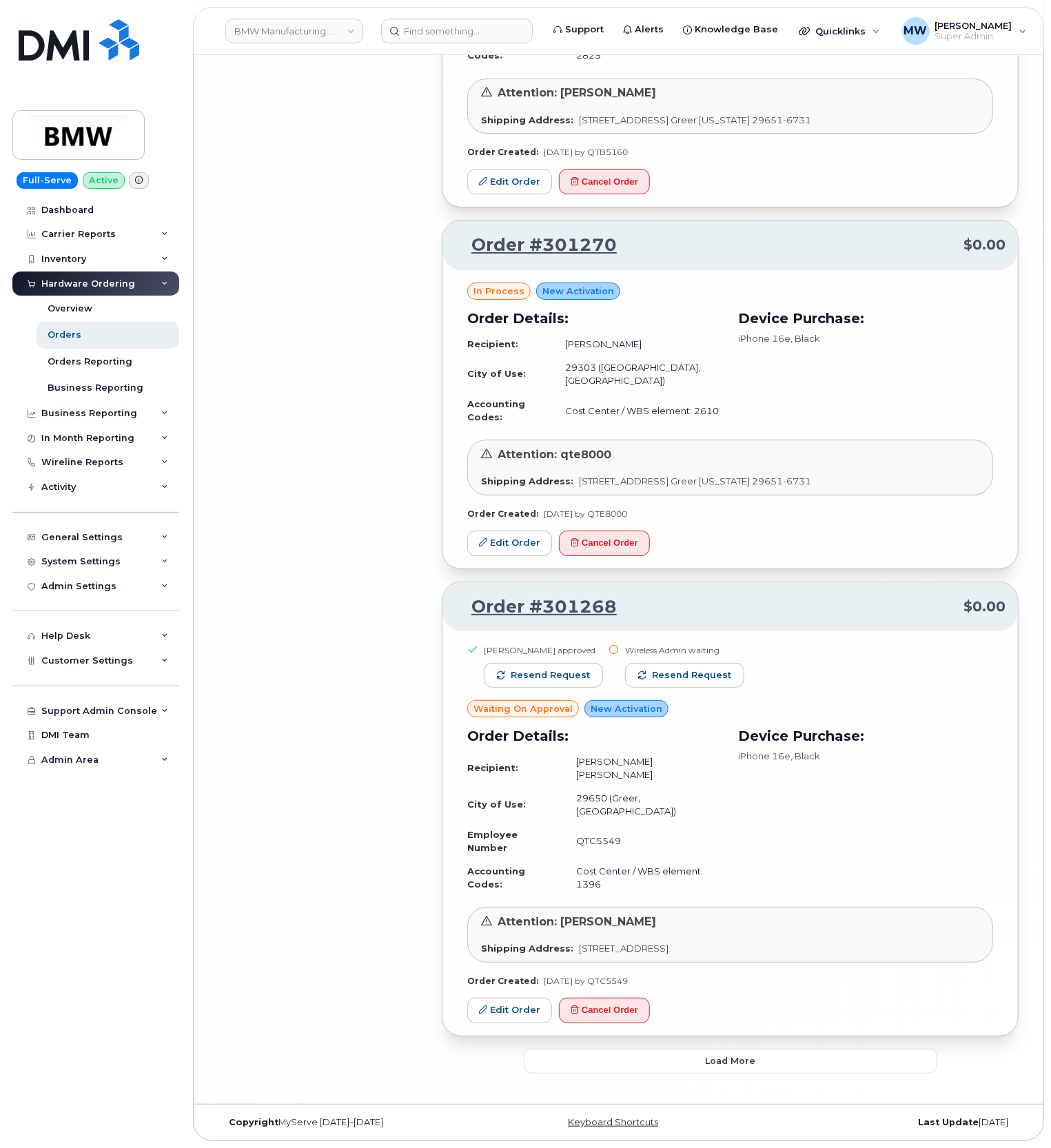
scroll to position [6169, 0]
drag, startPoint x: 707, startPoint y: 1059, endPoint x: 707, endPoint y: 1051, distance: 8.0
click at [707, 1056] on span "Load more" at bounding box center [731, 1061] width 51 height 13
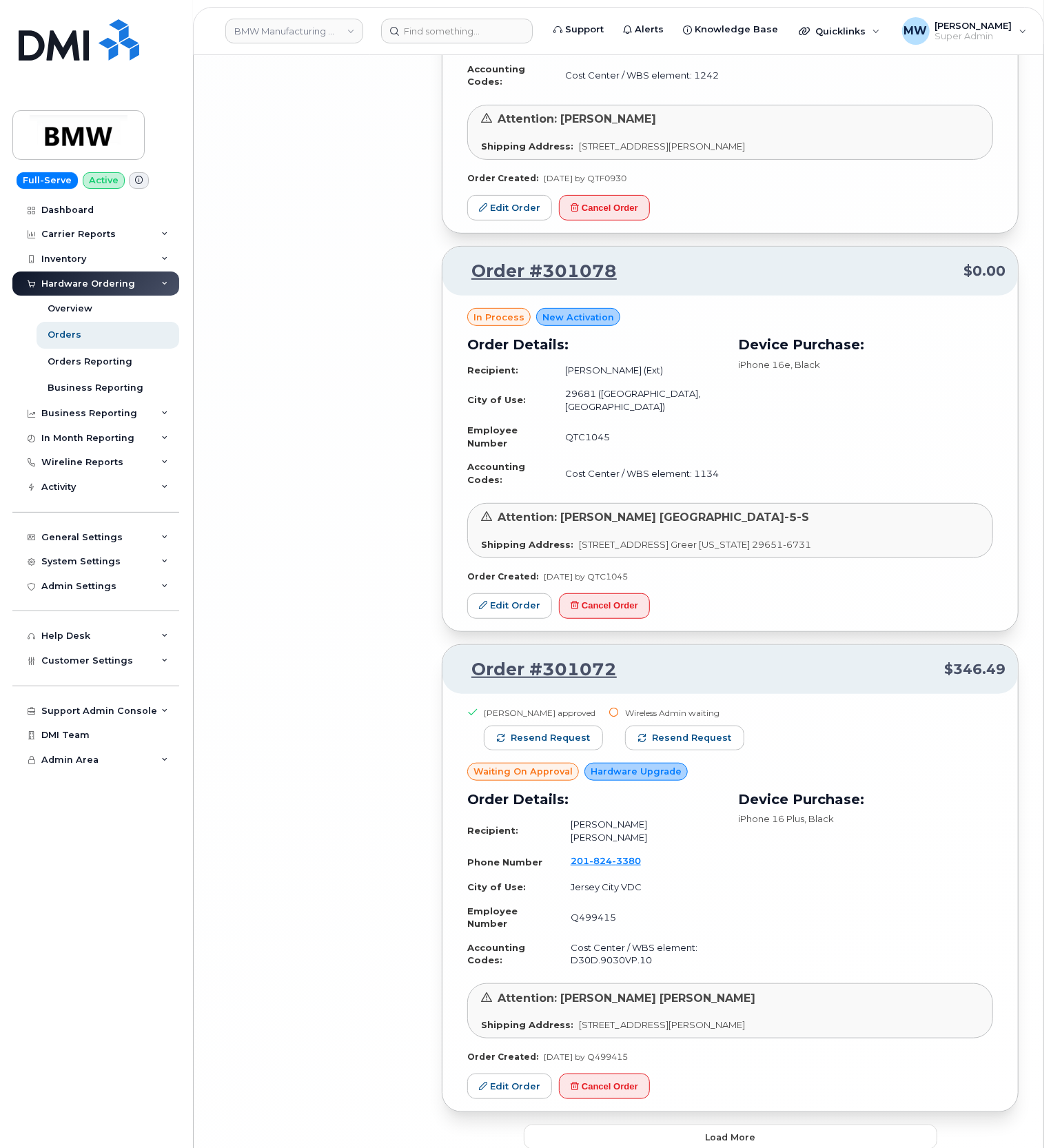
scroll to position [9729, 0]
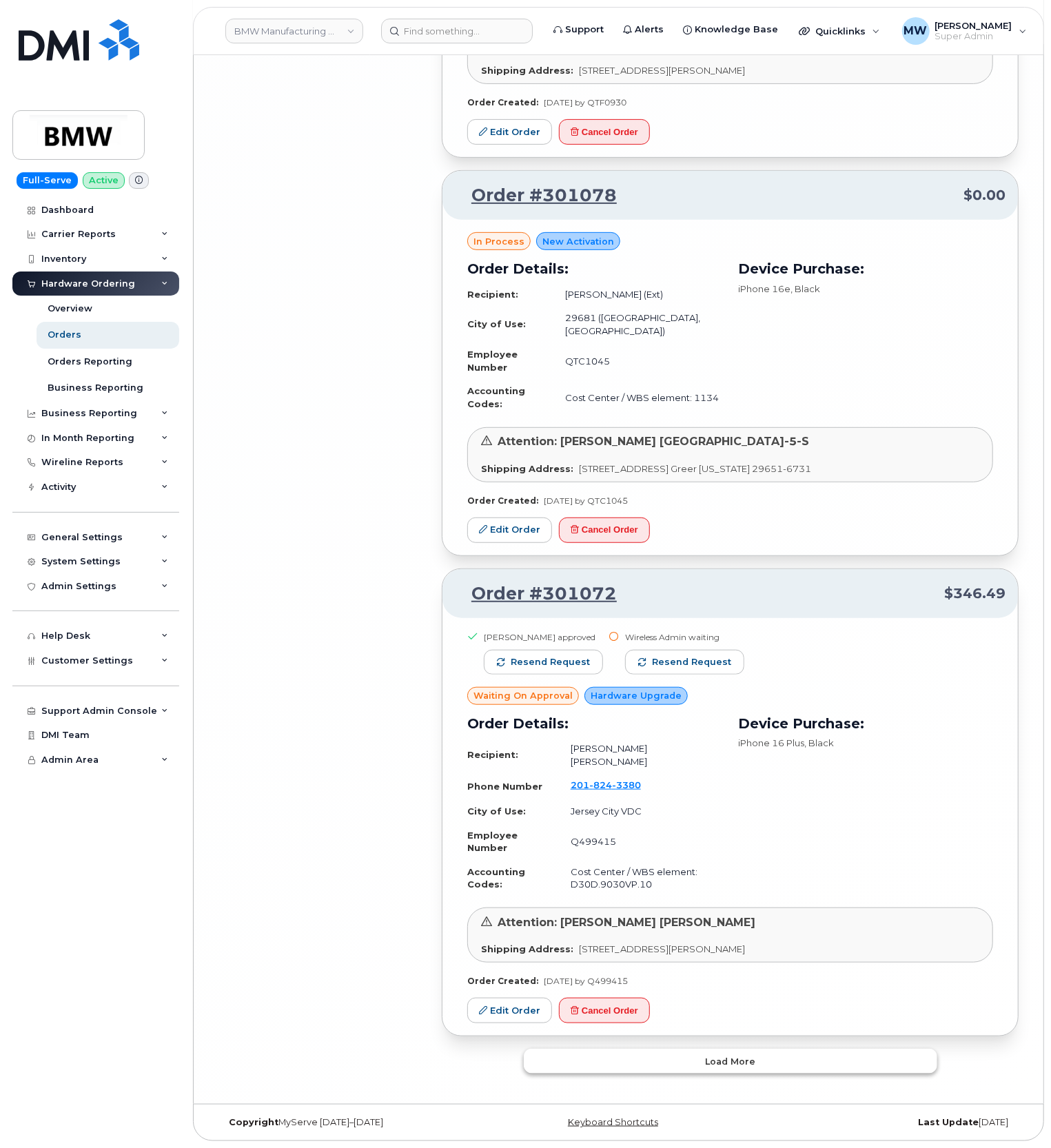
click at [694, 1056] on button "Load more" at bounding box center [731, 1061] width 414 height 25
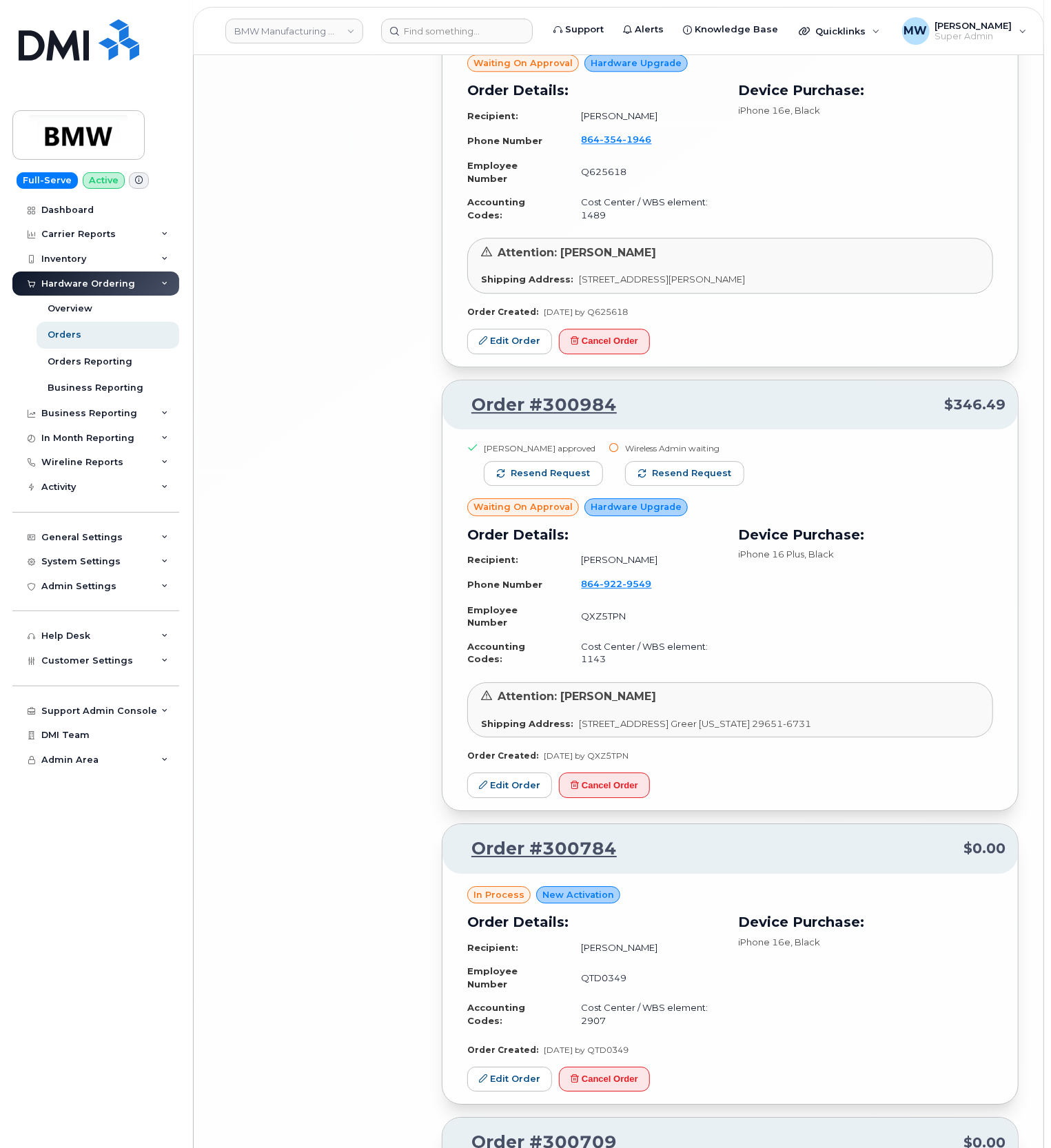
scroll to position [11749, 0]
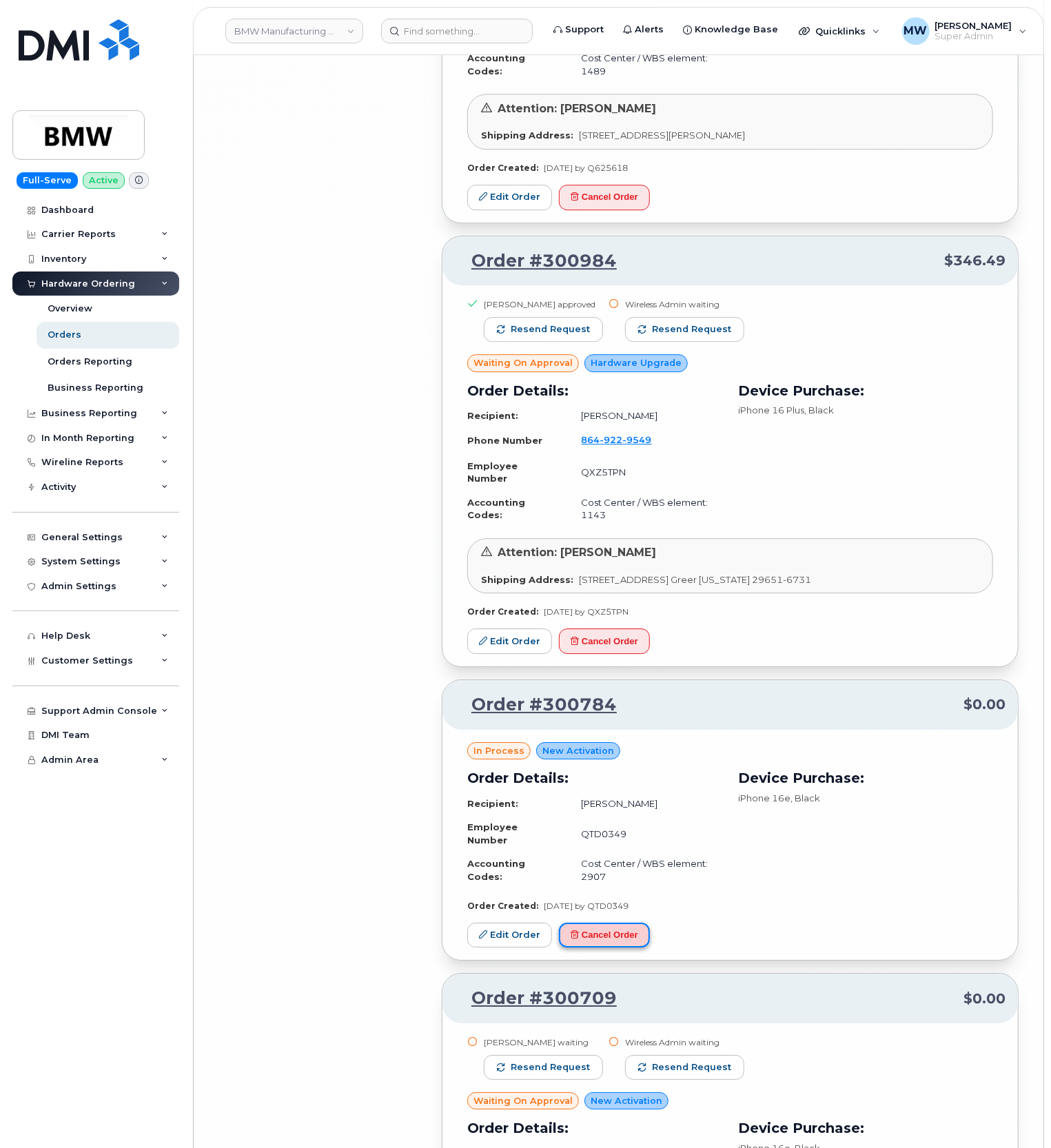
click at [601, 948] on button "Cancel Order" at bounding box center [604, 935] width 91 height 25
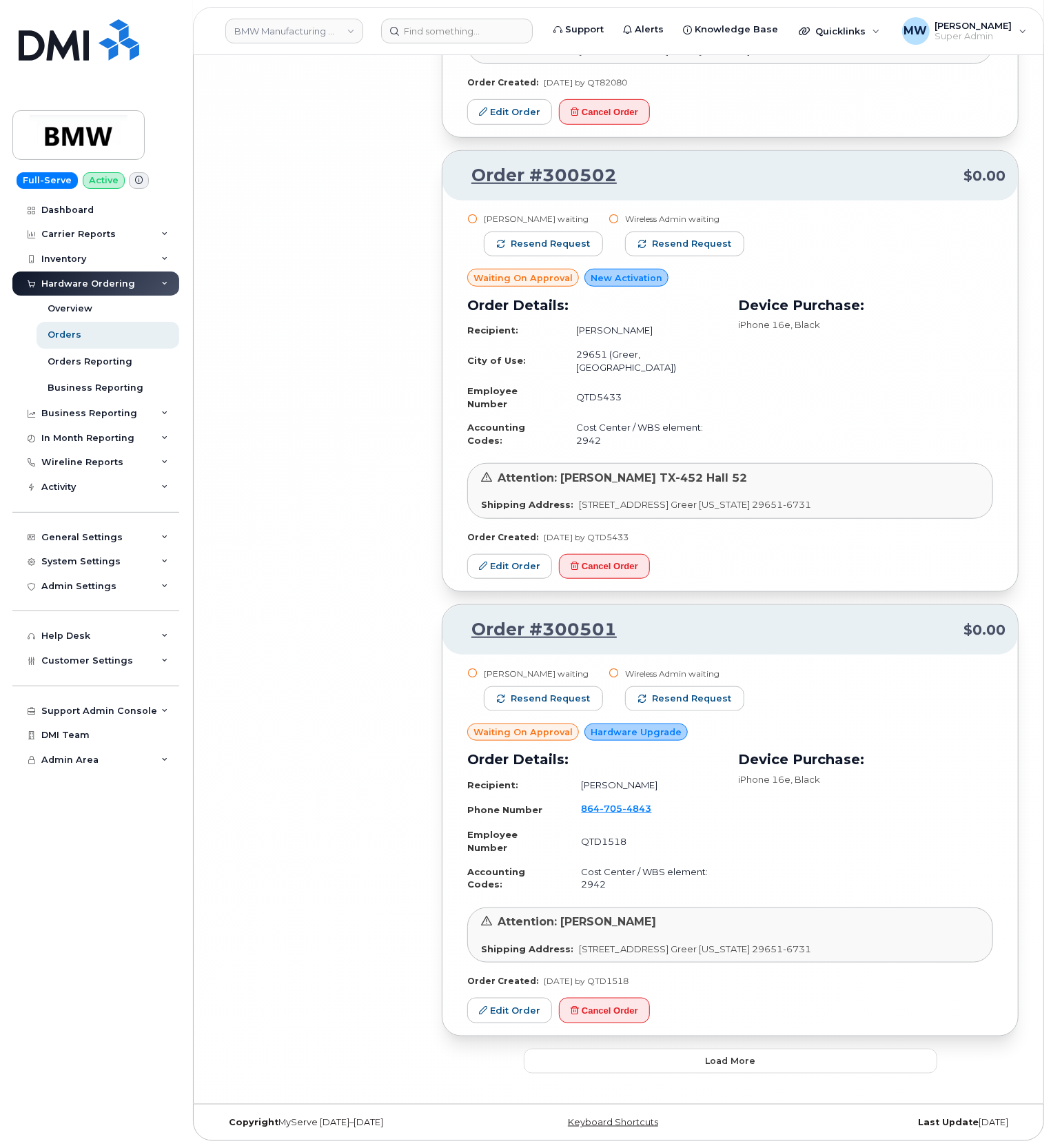
scroll to position [13075, 0]
click at [768, 1065] on button "Load more" at bounding box center [731, 1061] width 414 height 25
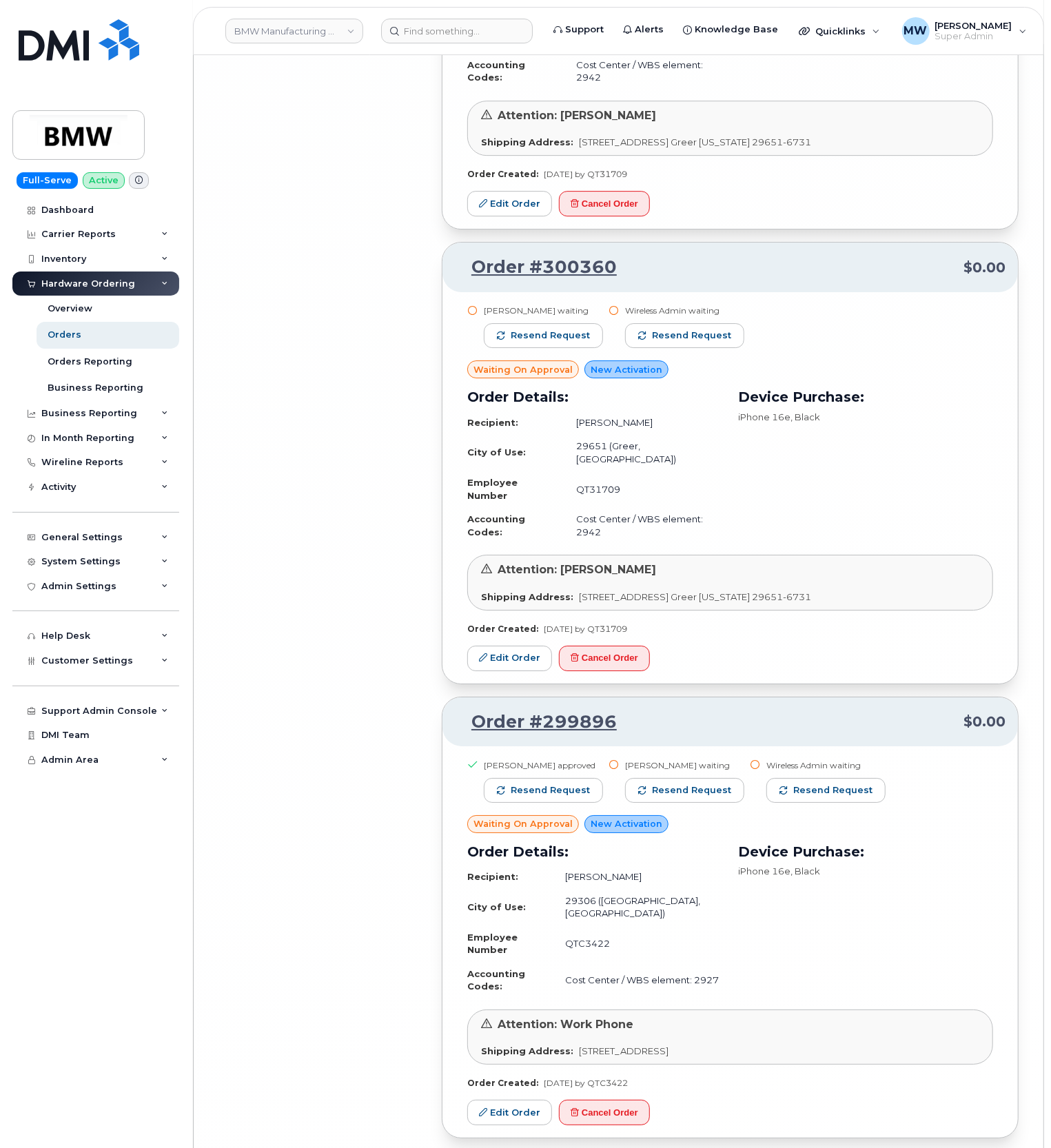
scroll to position [15316, 0]
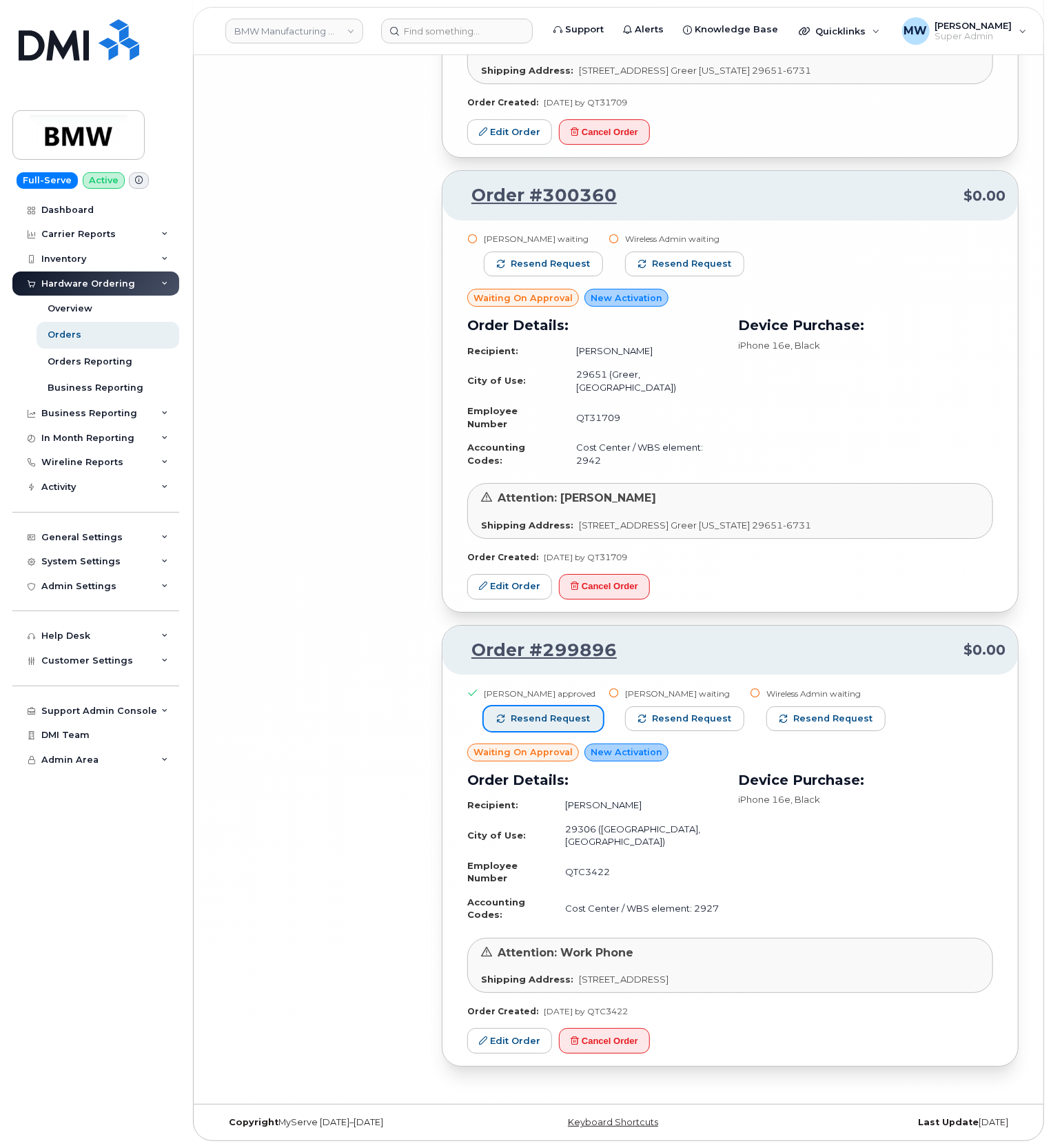
click at [538, 724] on span "Resend request" at bounding box center [551, 718] width 79 height 12
click at [660, 725] on span "Resend request" at bounding box center [692, 718] width 79 height 12
click at [794, 731] on button "Resend request" at bounding box center [827, 719] width 119 height 25
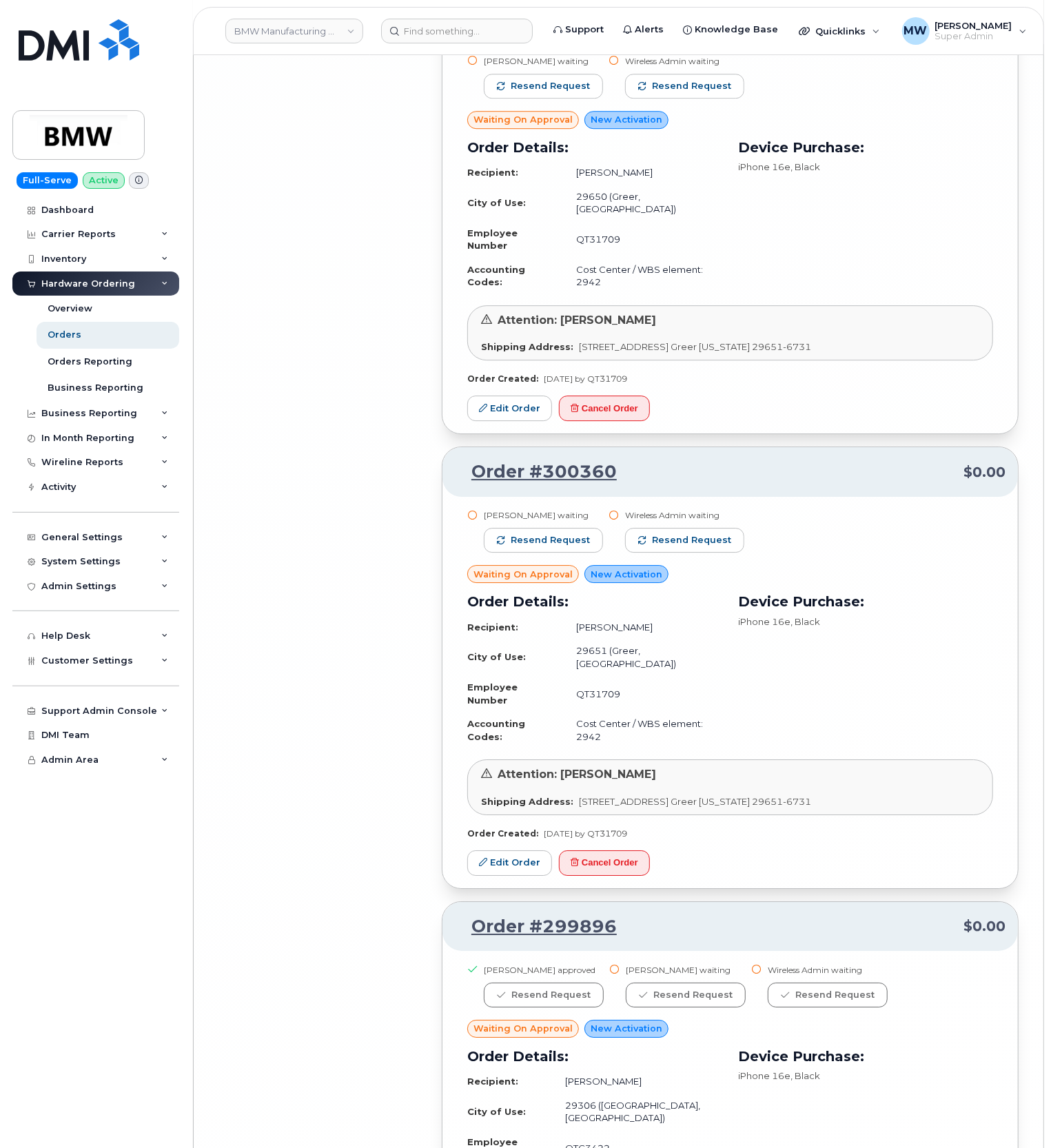
scroll to position [14949, 0]
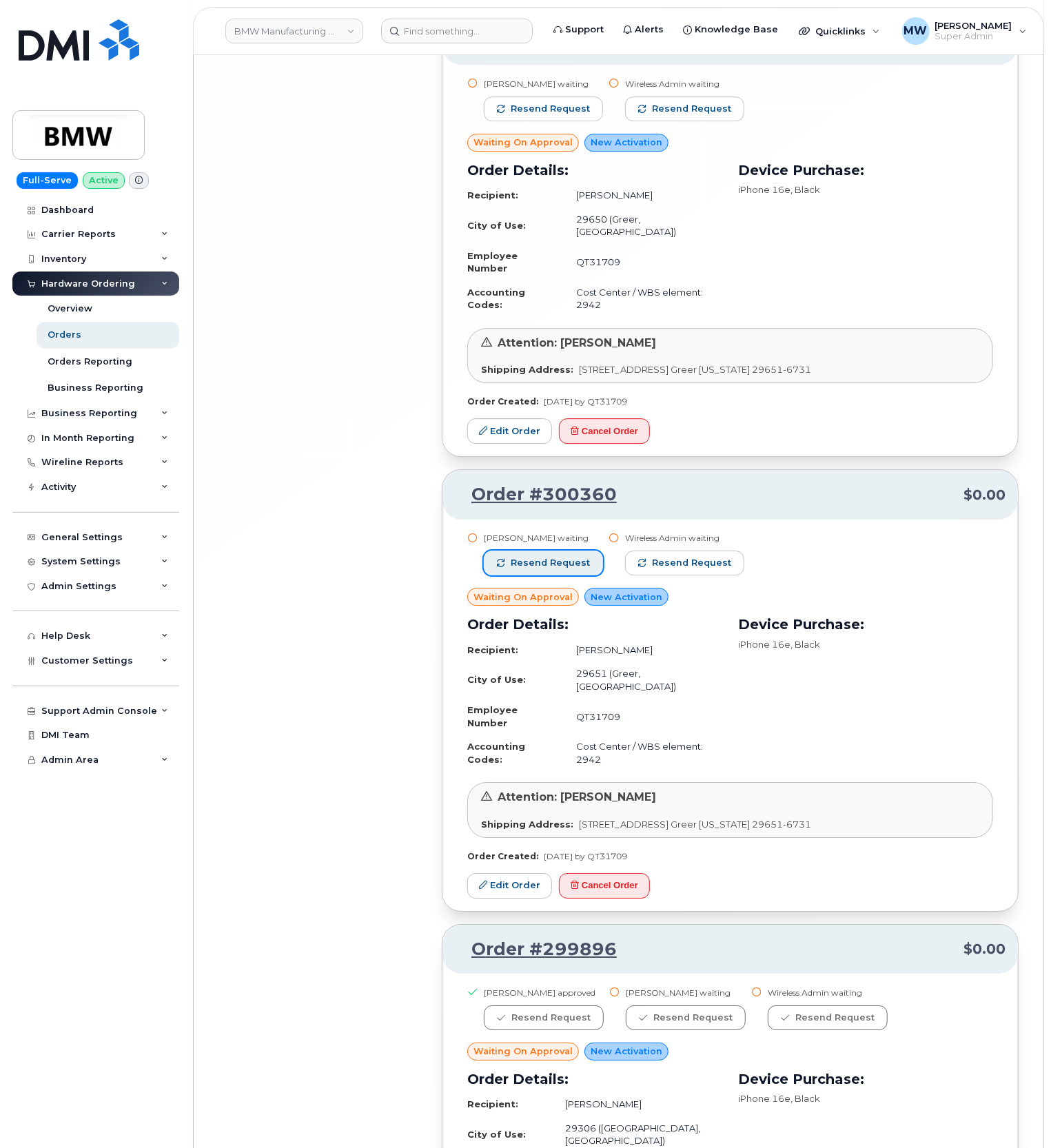
click at [527, 569] on span "Resend request" at bounding box center [551, 563] width 79 height 12
click at [671, 569] on span "Resend request" at bounding box center [692, 563] width 79 height 12
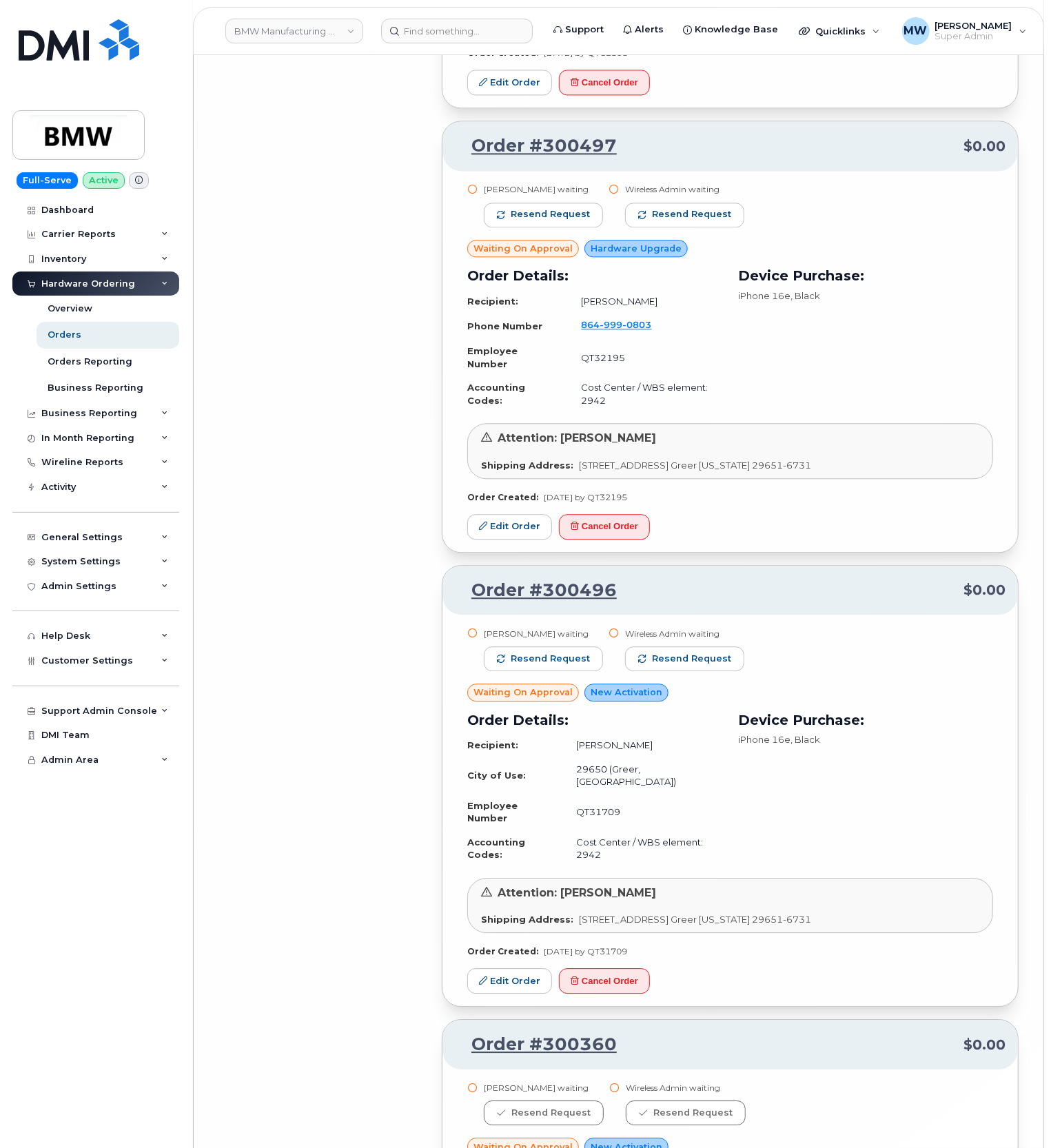
scroll to position [14397, 0]
click at [546, 666] on span "Resend request" at bounding box center [551, 660] width 79 height 12
drag, startPoint x: 640, startPoint y: 740, endPoint x: 647, endPoint y: 742, distance: 7.3
click at [640, 664] on span "button" at bounding box center [642, 660] width 8 height 8
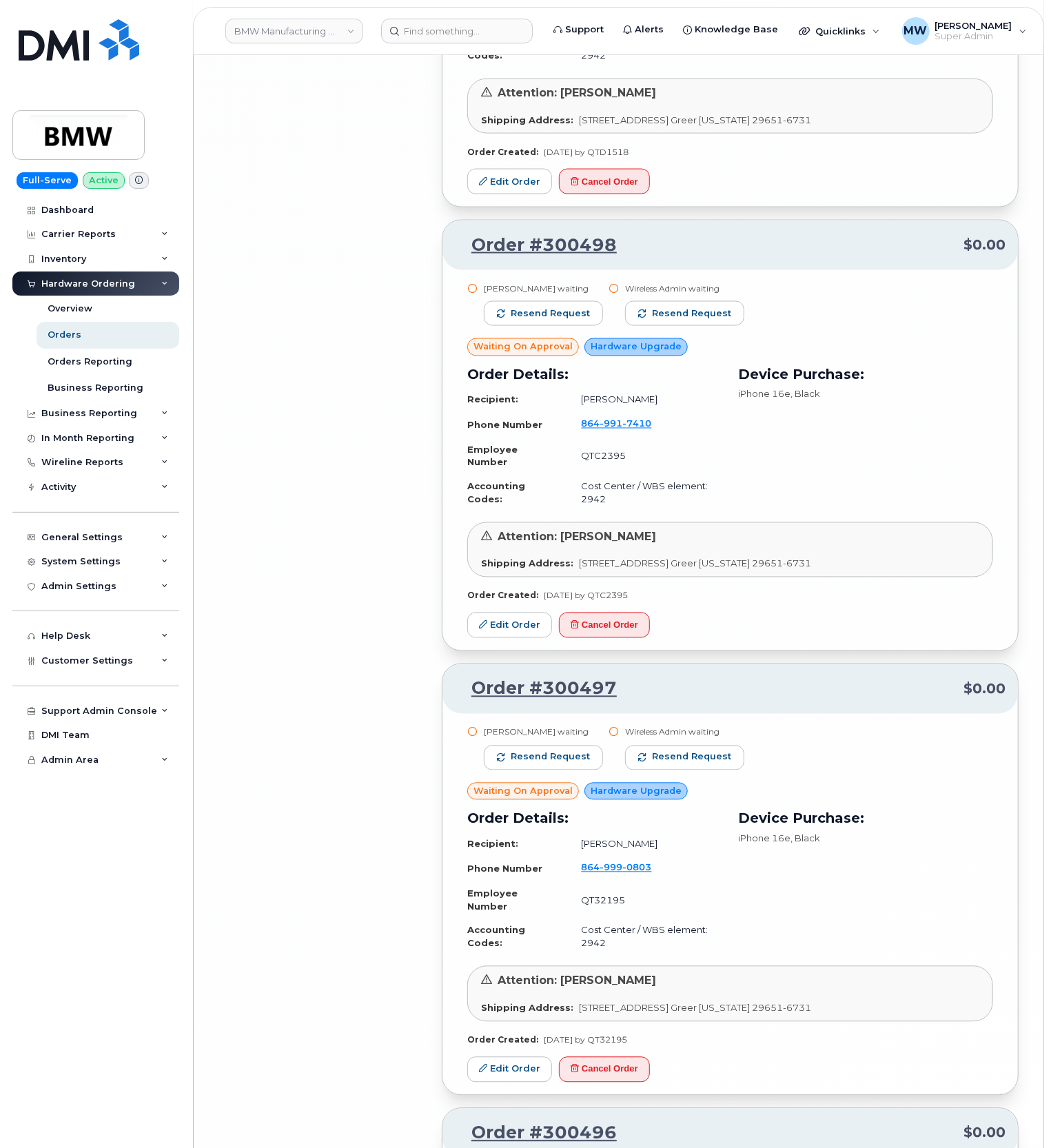
scroll to position [13846, 0]
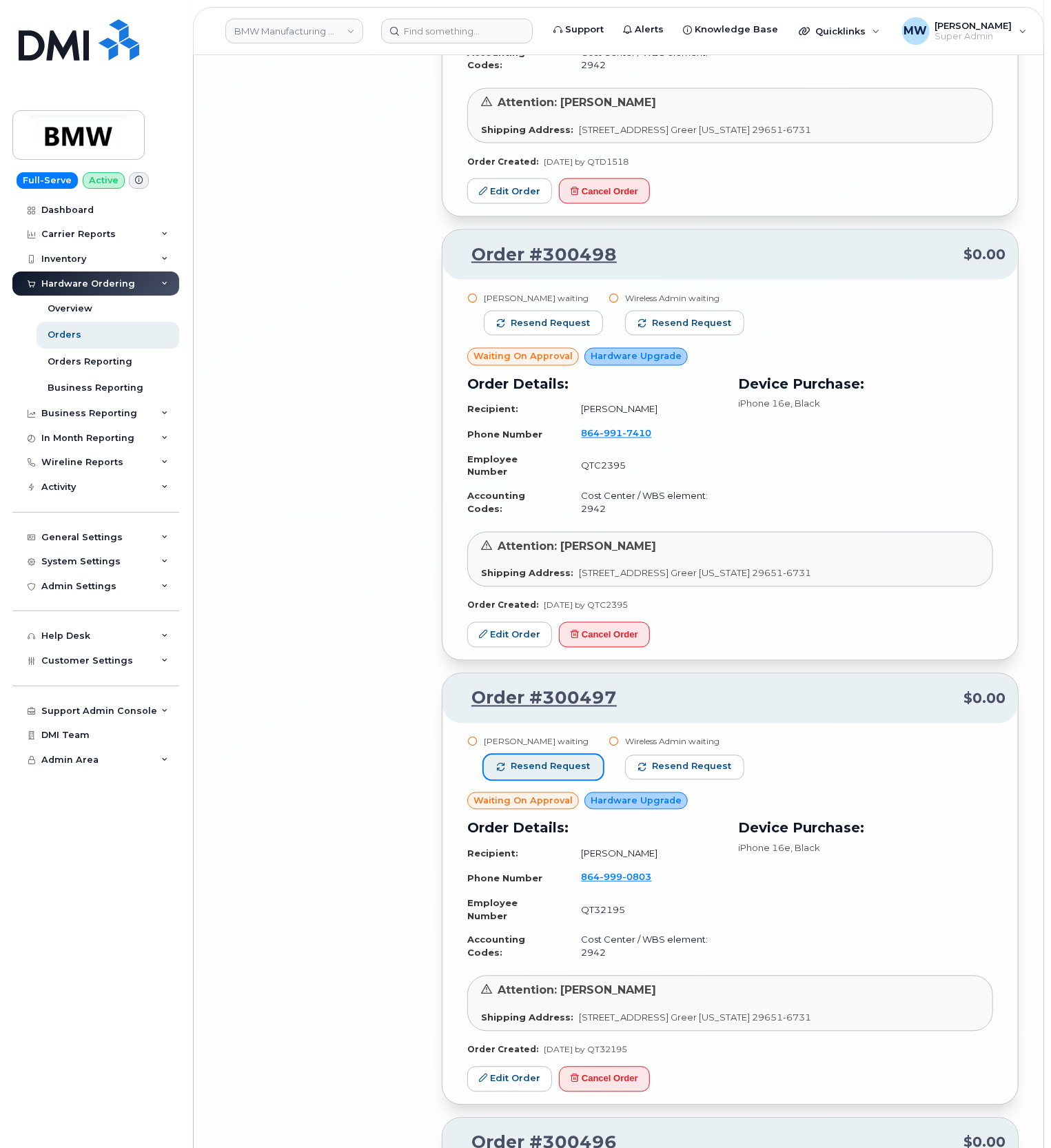
click at [565, 780] on button "Resend request" at bounding box center [543, 768] width 119 height 25
click at [660, 773] on span "Resend request" at bounding box center [692, 766] width 79 height 12
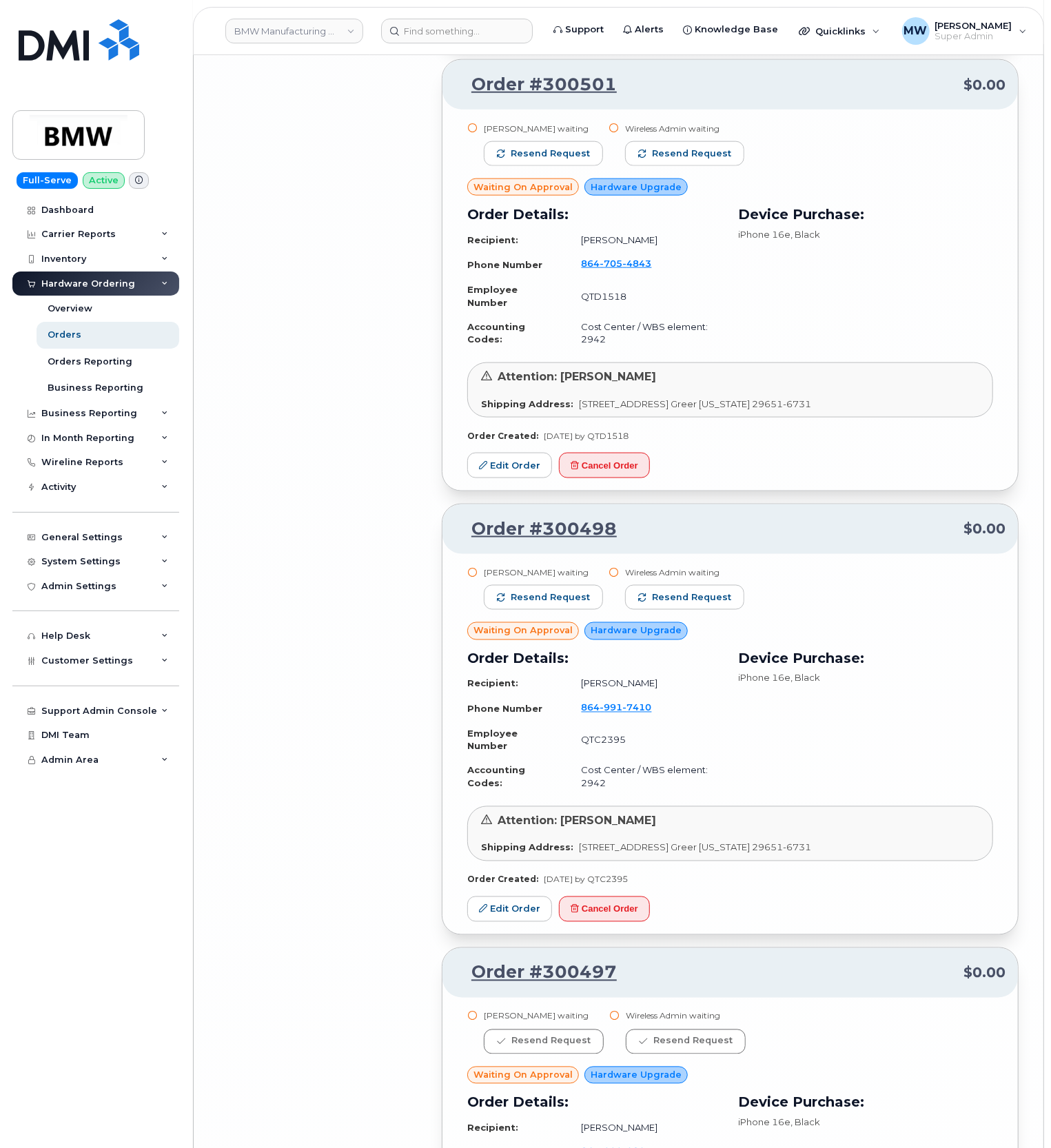
scroll to position [13570, 0]
click at [546, 605] on span "Resend request" at bounding box center [551, 598] width 79 height 12
click at [677, 605] on span "Resend request" at bounding box center [692, 598] width 79 height 12
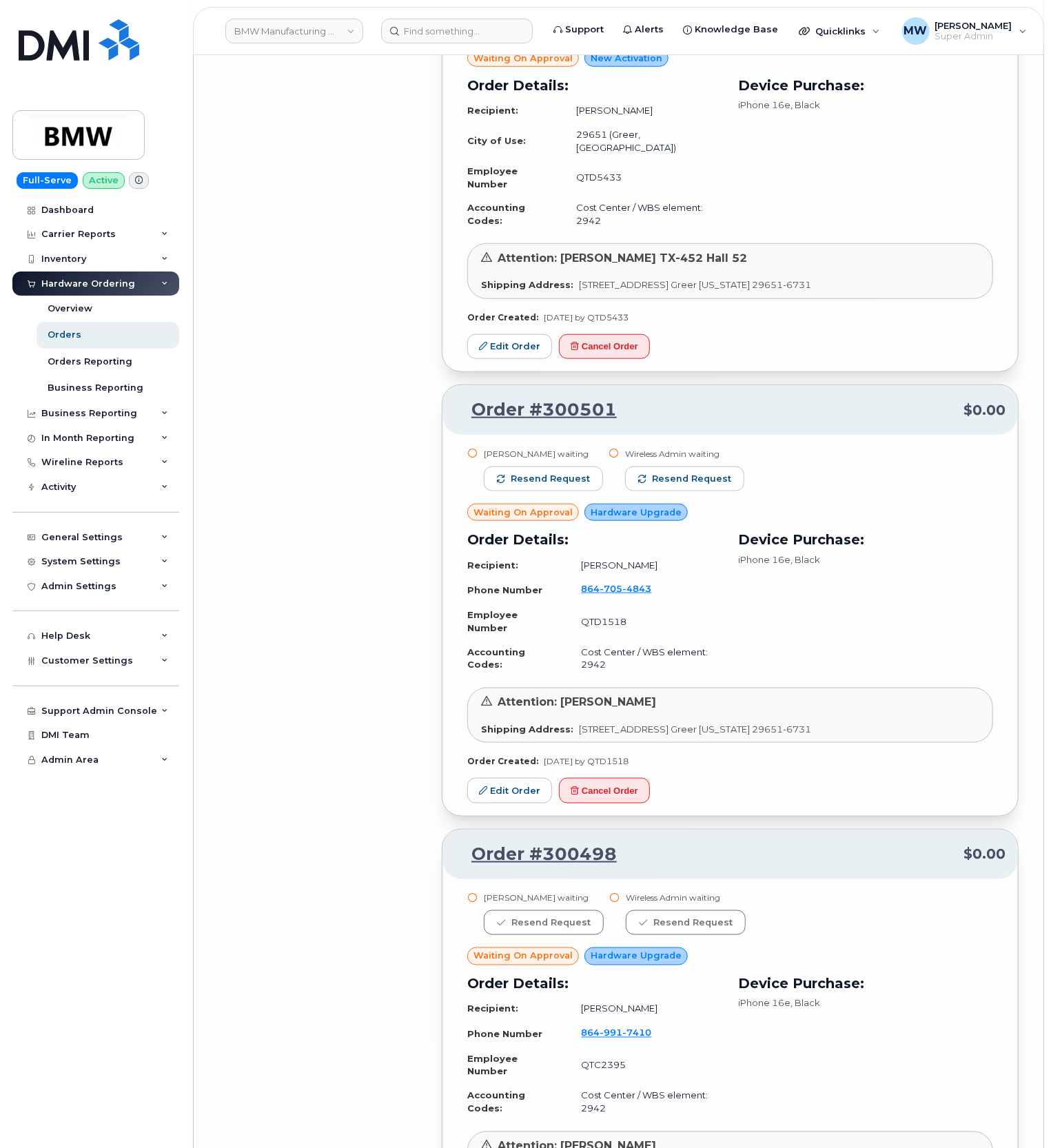
scroll to position [13202, 0]
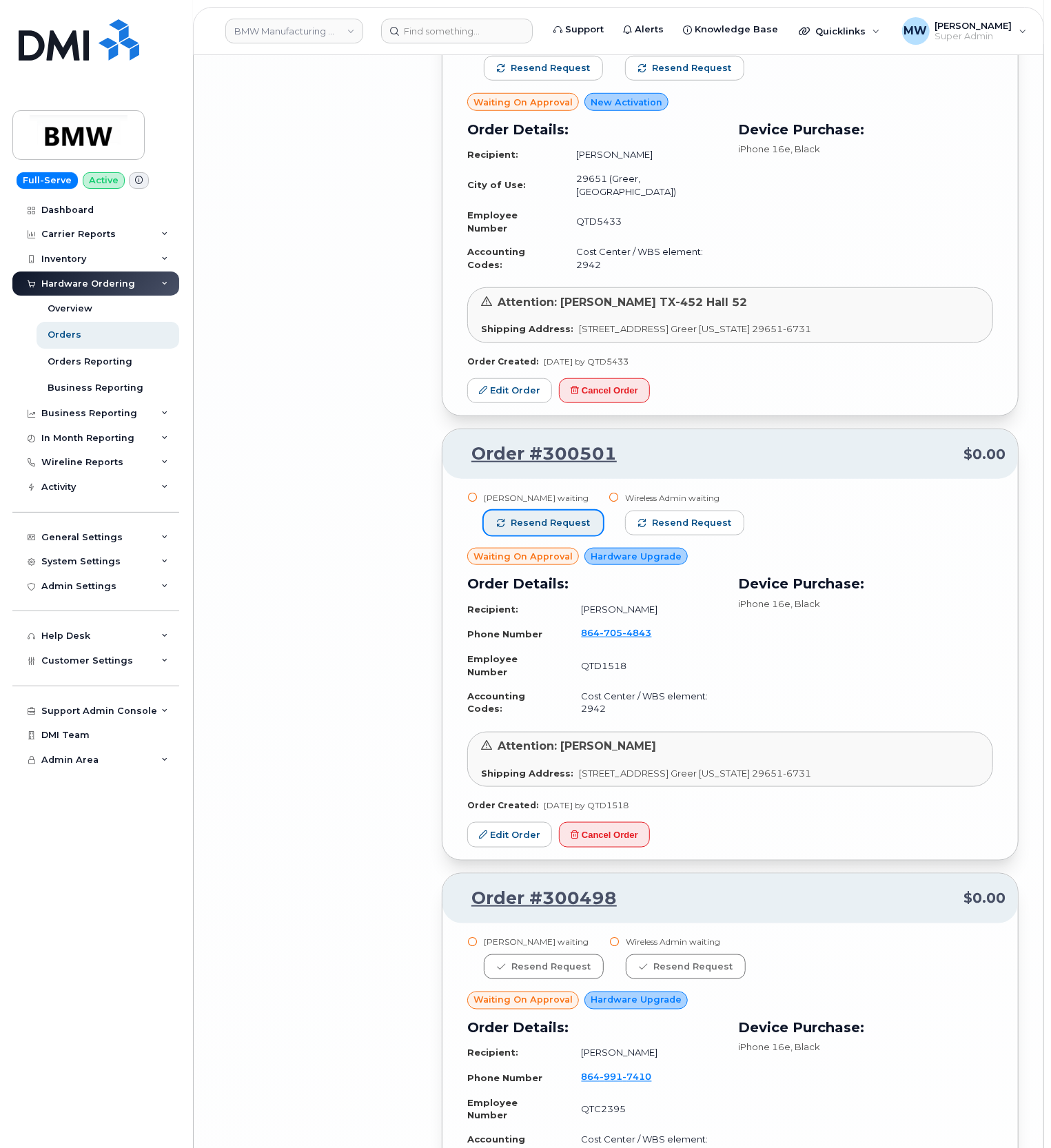
click at [547, 529] on span "Resend request" at bounding box center [551, 522] width 79 height 12
click at [690, 535] on button "Resend request" at bounding box center [685, 523] width 119 height 25
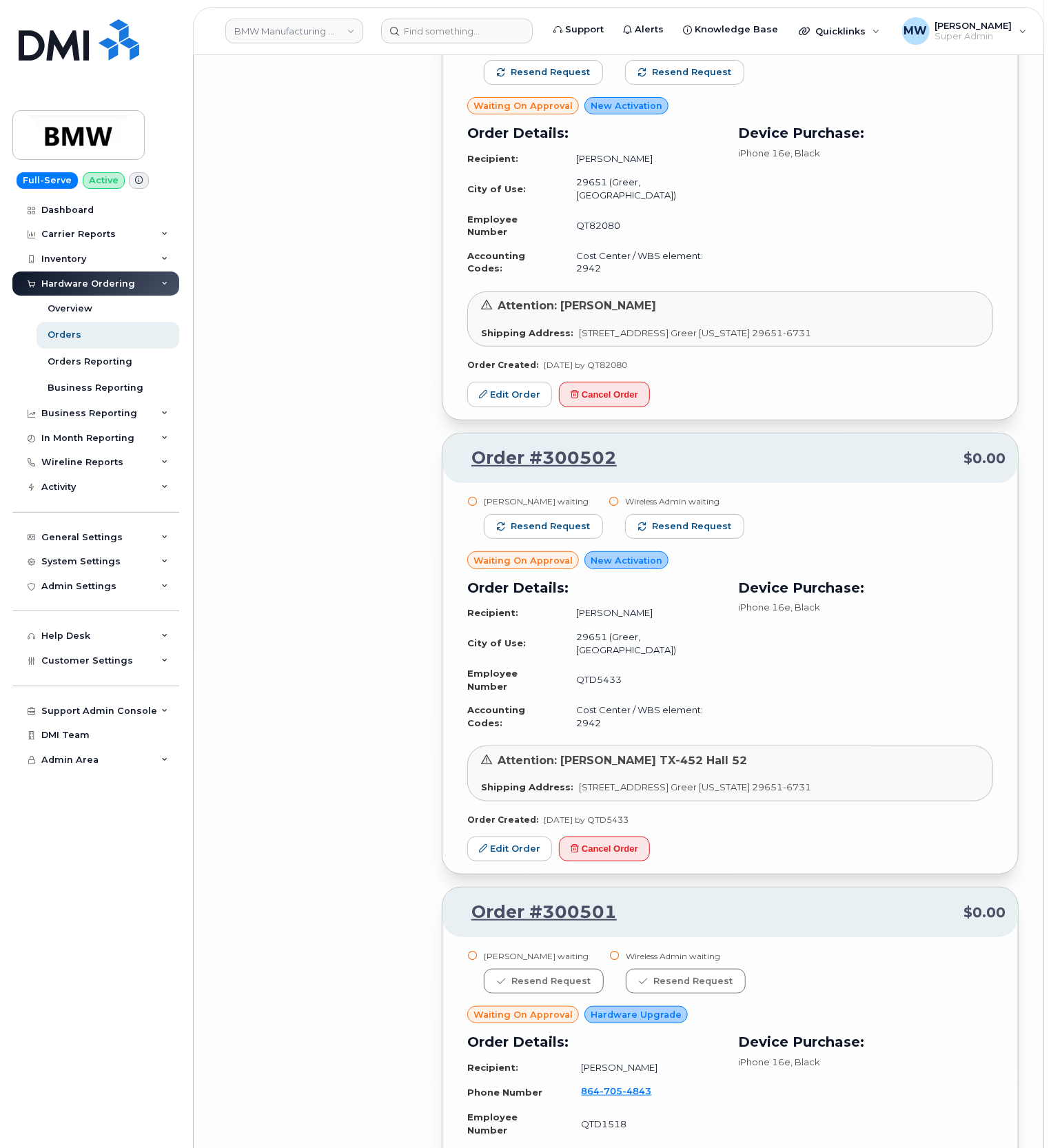
scroll to position [12743, 0]
click at [570, 540] on button "Resend request" at bounding box center [543, 527] width 119 height 25
click at [700, 533] on span "Resend request" at bounding box center [692, 527] width 79 height 12
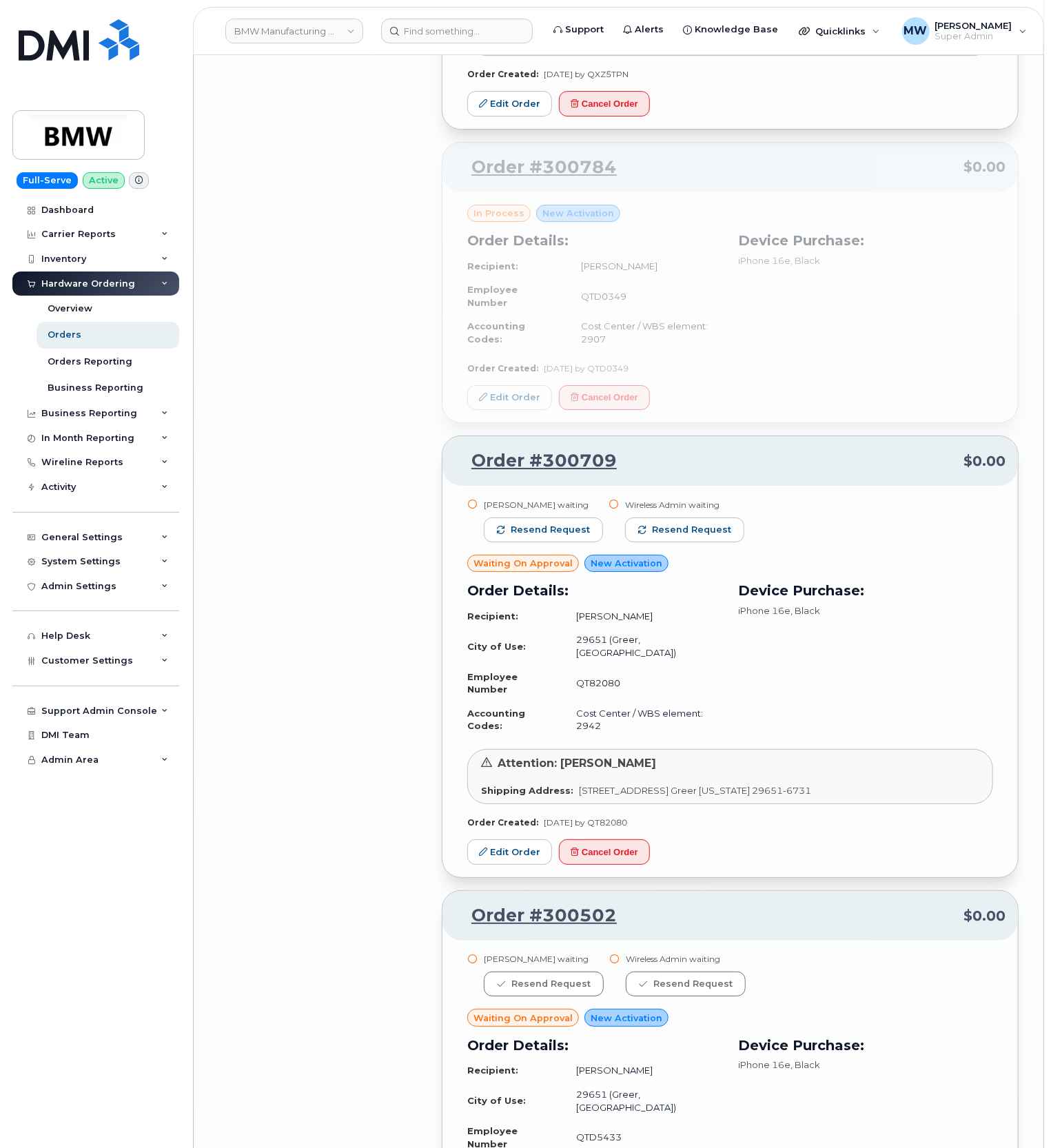
scroll to position [12284, 0]
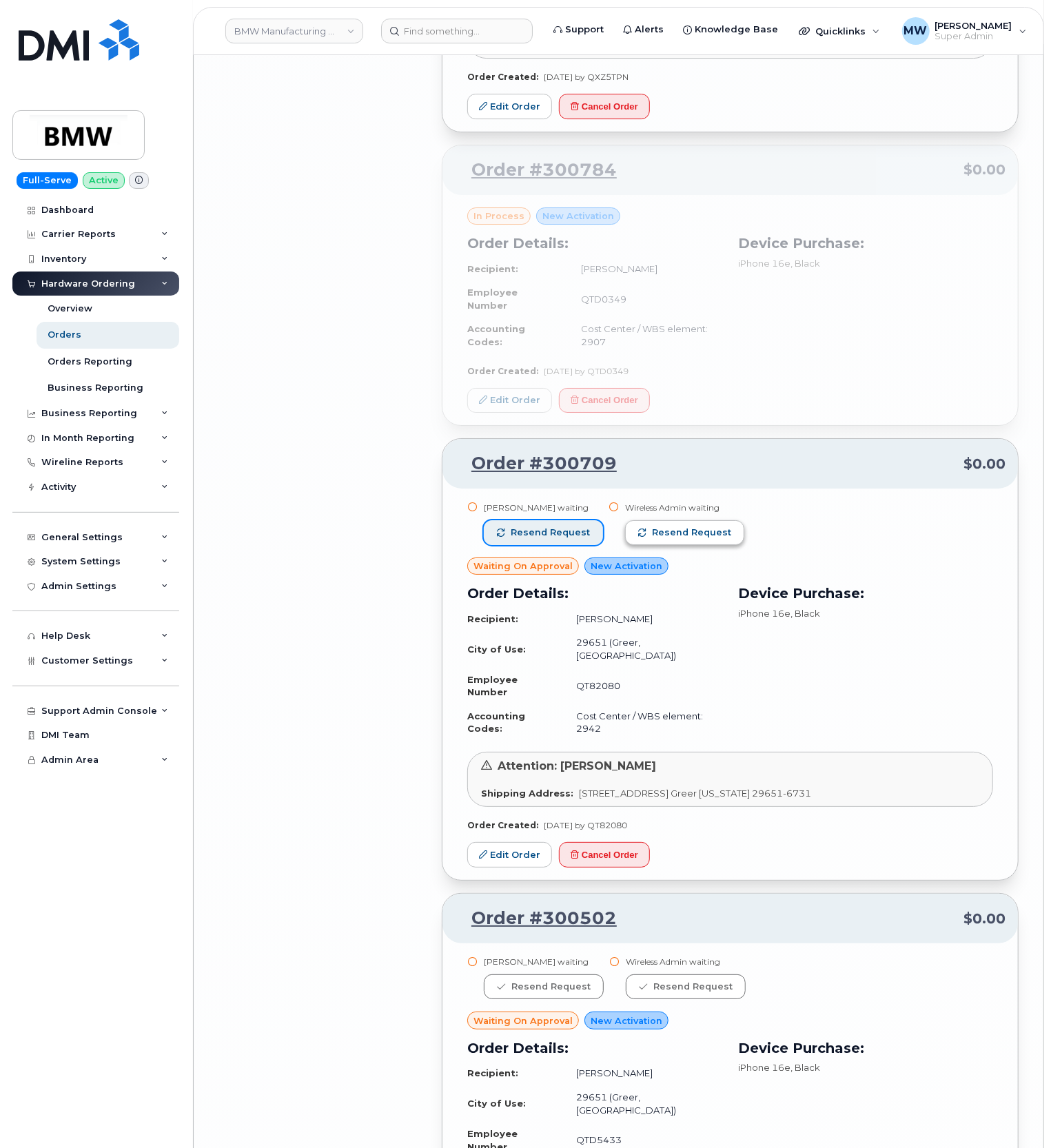
drag, startPoint x: 549, startPoint y: 572, endPoint x: 696, endPoint y: 566, distance: 147.1
click at [556, 545] on button "Resend request" at bounding box center [543, 533] width 119 height 25
click at [705, 539] on span "Resend request" at bounding box center [677, 533] width 79 height 12
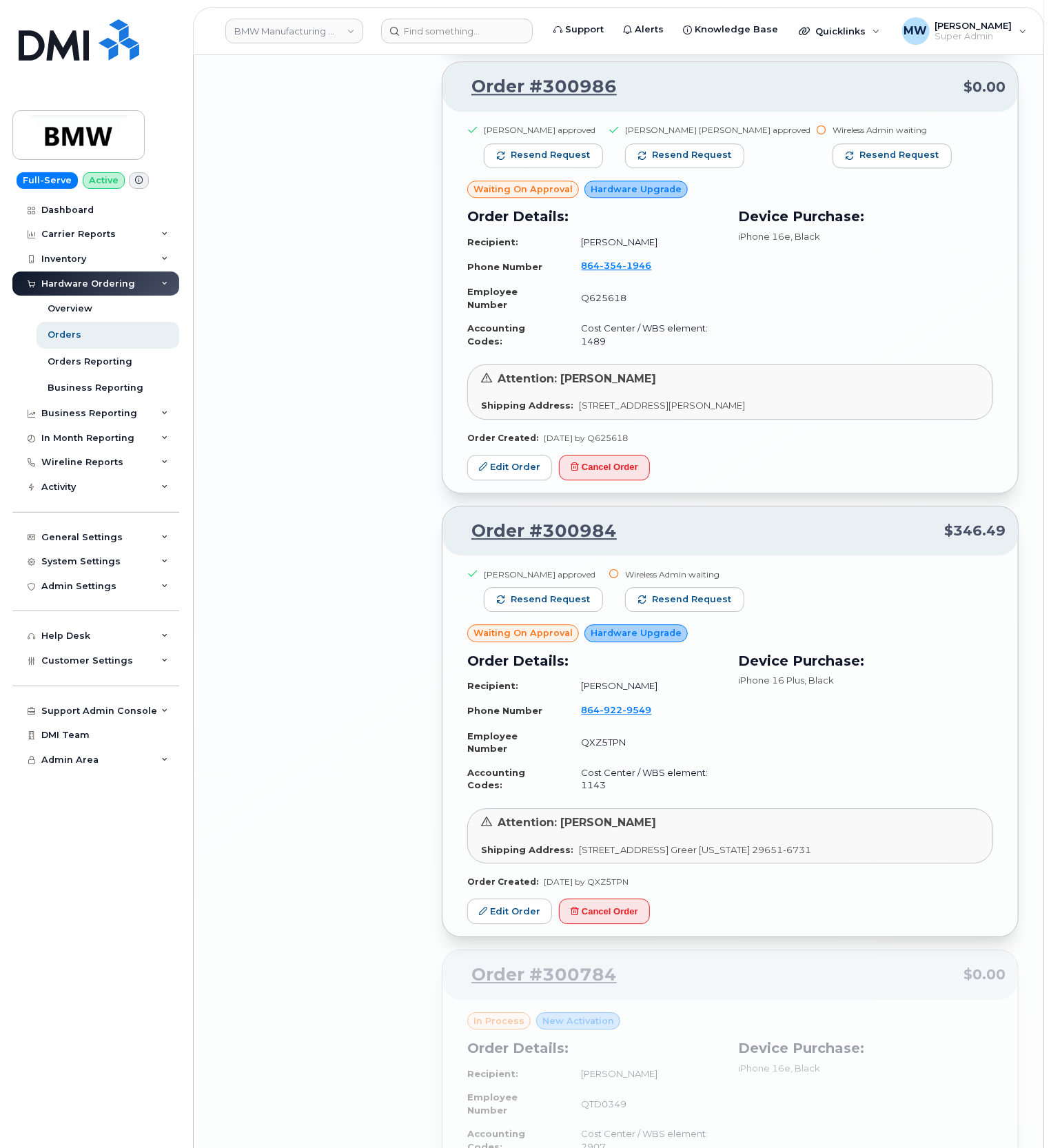
scroll to position [11458, 0]
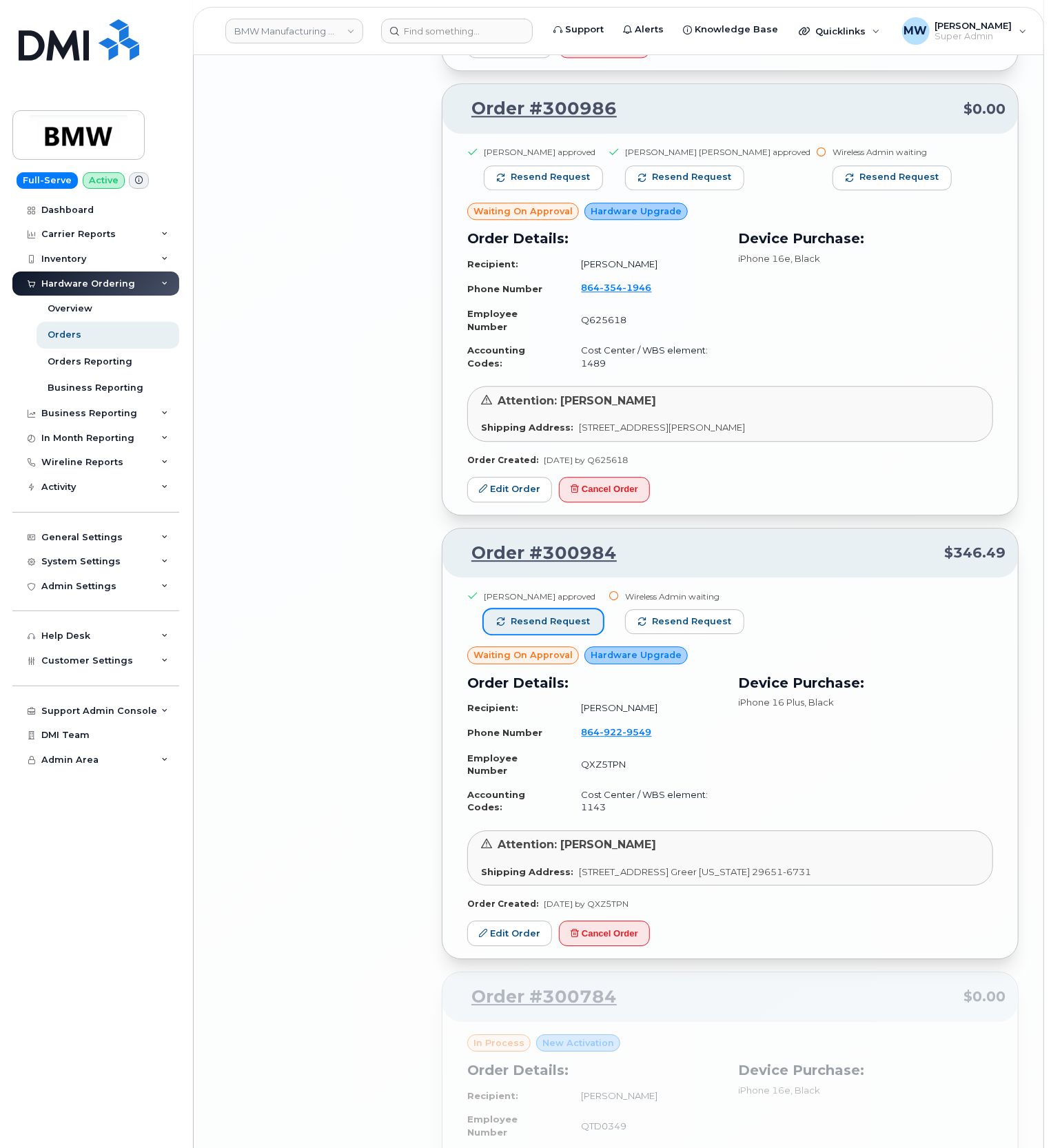
click at [538, 628] on span "Resend request" at bounding box center [551, 621] width 79 height 12
click at [653, 628] on span "Resend request" at bounding box center [692, 621] width 79 height 12
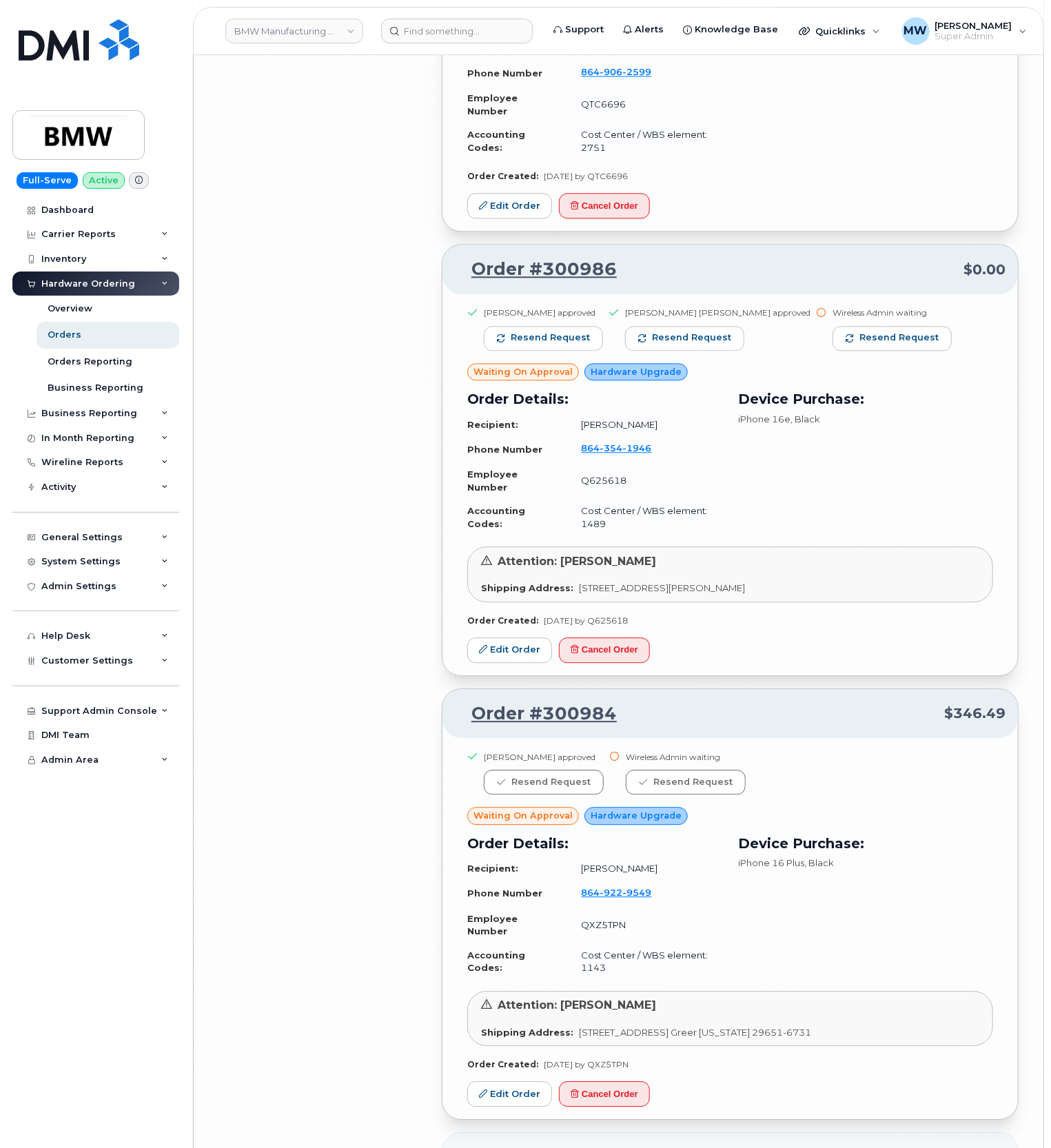
scroll to position [11182, 0]
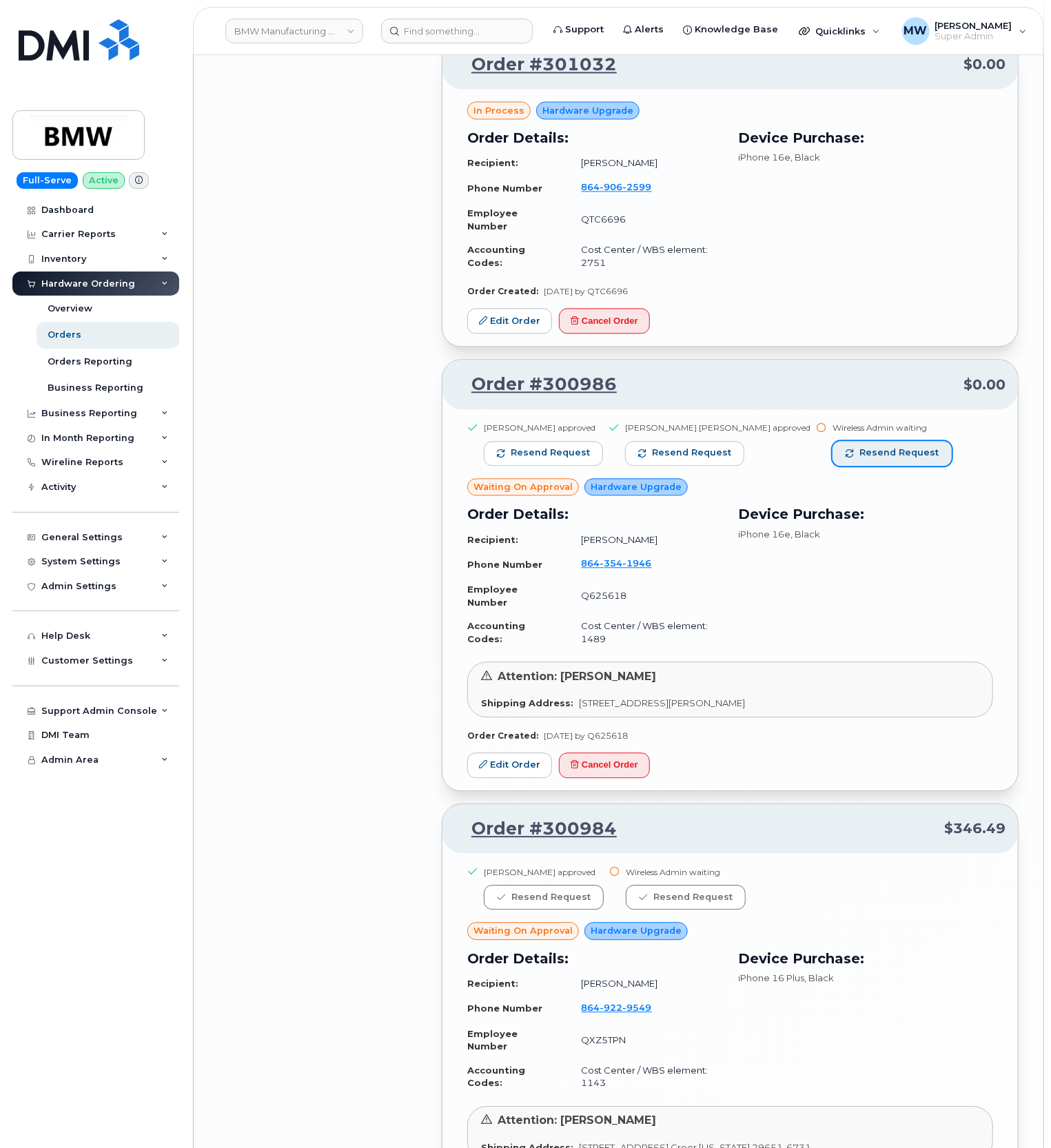
click at [832, 465] on button "Resend request" at bounding box center [891, 453] width 119 height 25
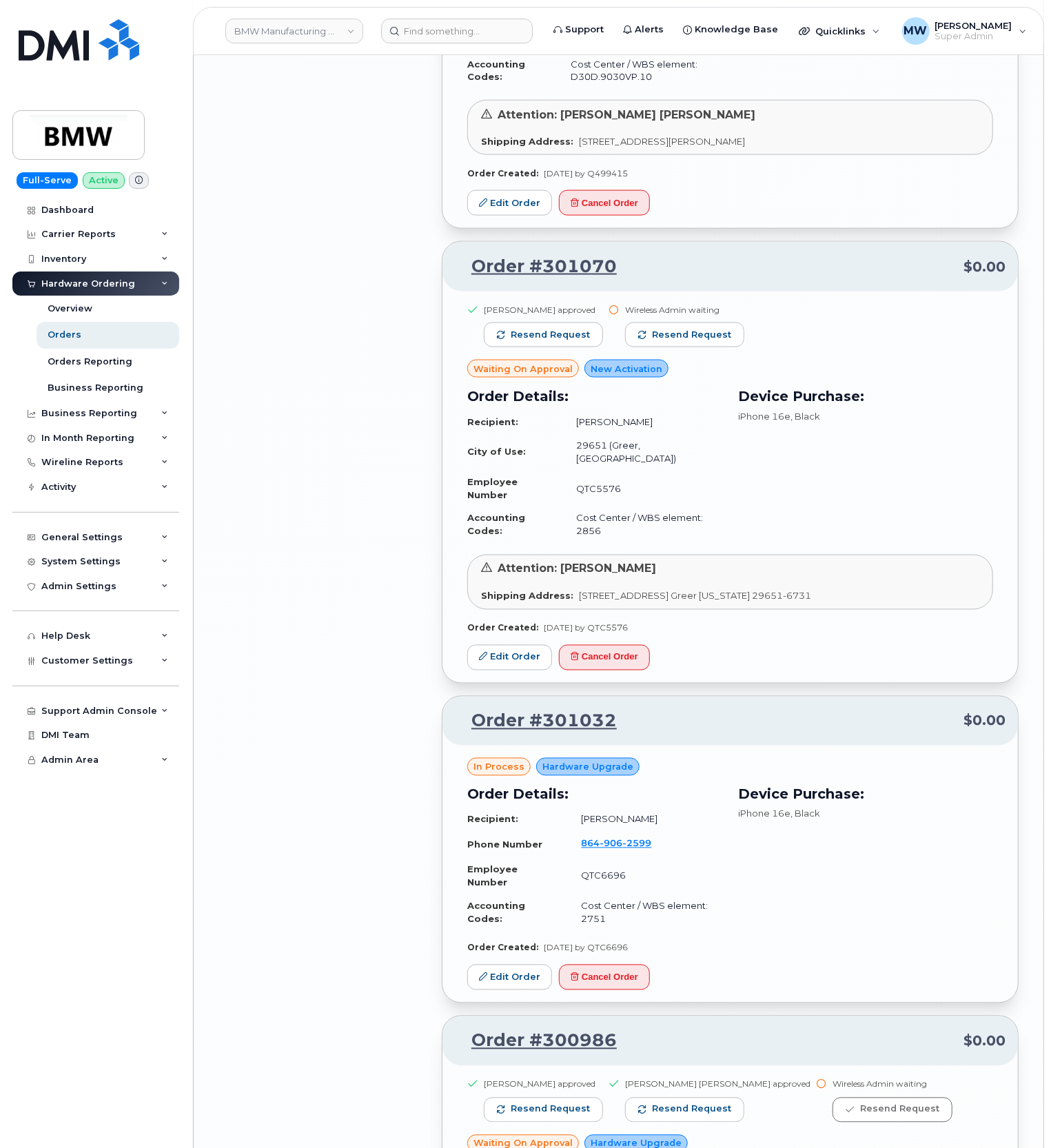
scroll to position [10447, 0]
